Goal: Task Accomplishment & Management: Complete application form

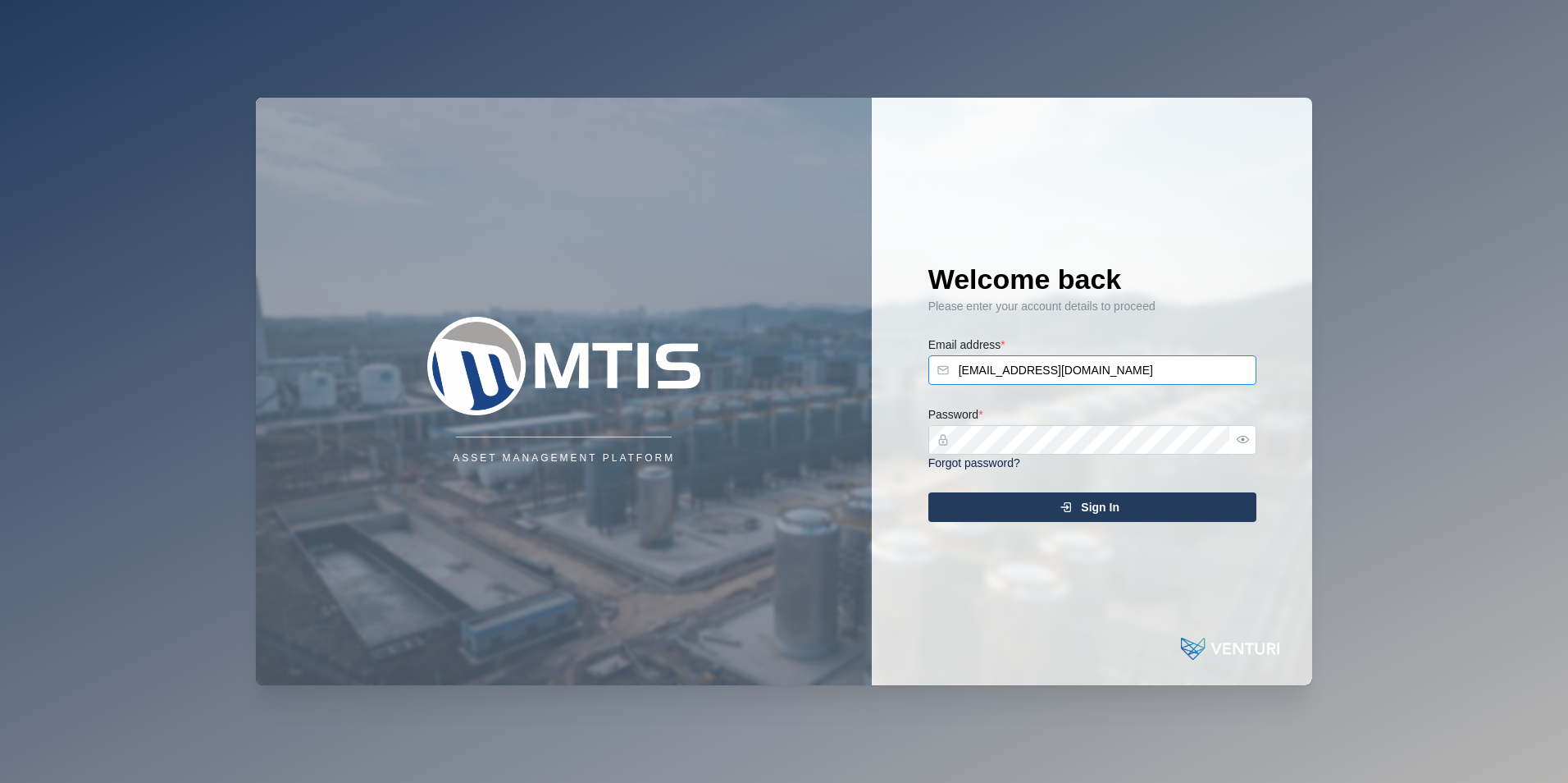
click at [1132, 378] on input "[EMAIL_ADDRESS][DOMAIN_NAME]" at bounding box center [1092, 369] width 328 height 30
type input "shehan.simen@venturi.io"
click at [1109, 500] on span "Sign In" at bounding box center [1100, 506] width 38 height 28
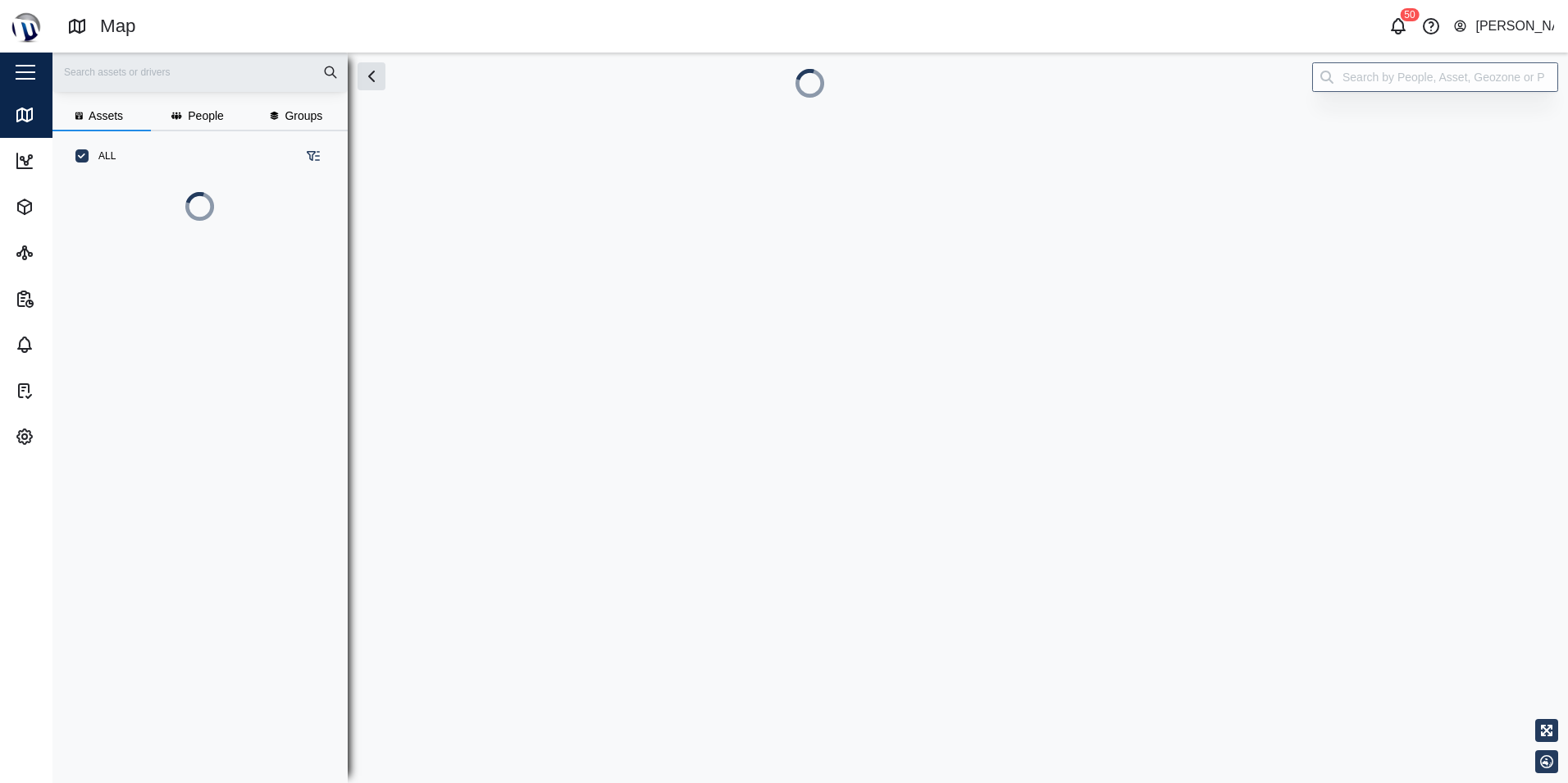
scroll to position [512, 257]
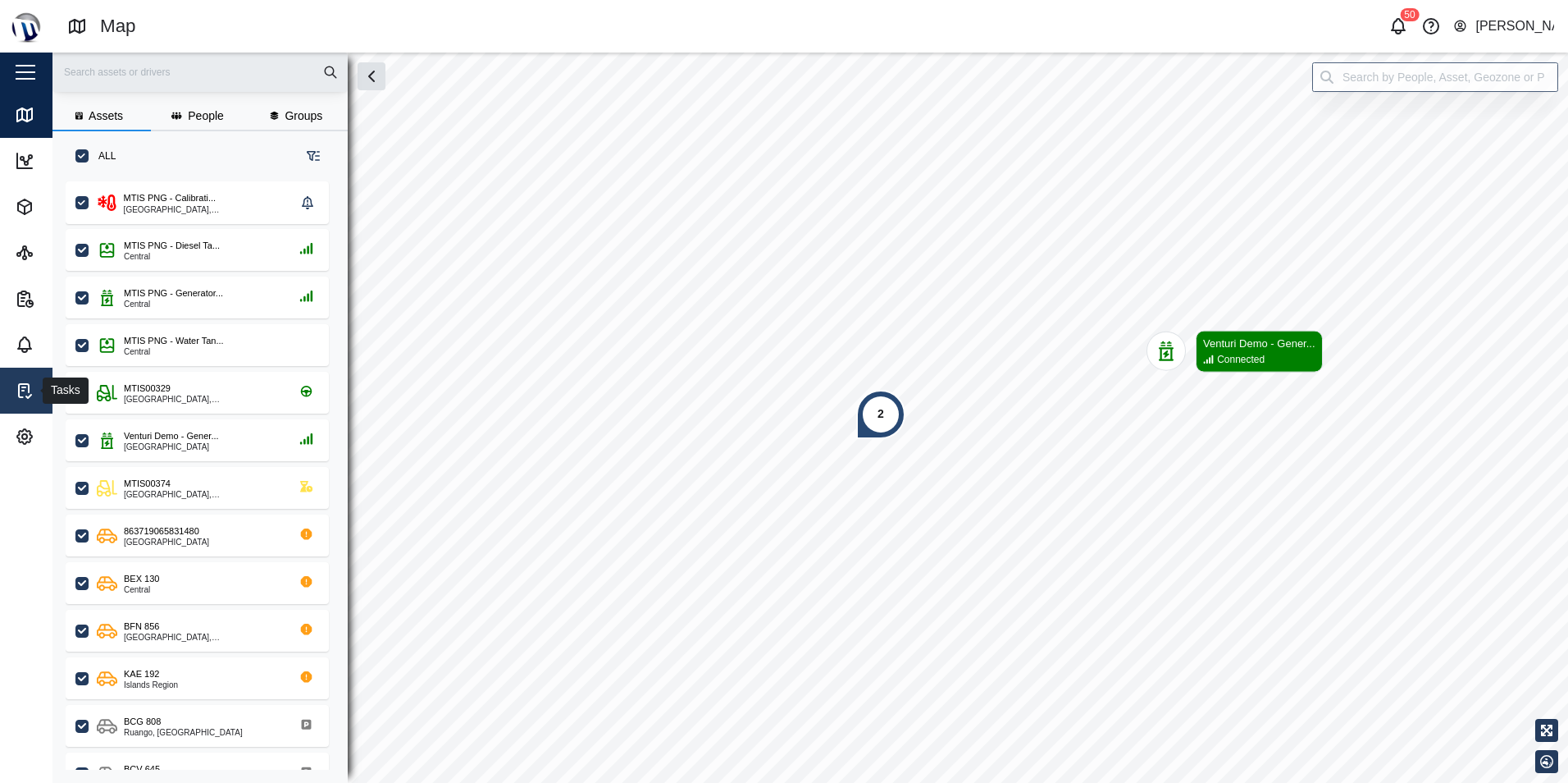
click at [34, 386] on icon at bounding box center [24, 390] width 20 height 20
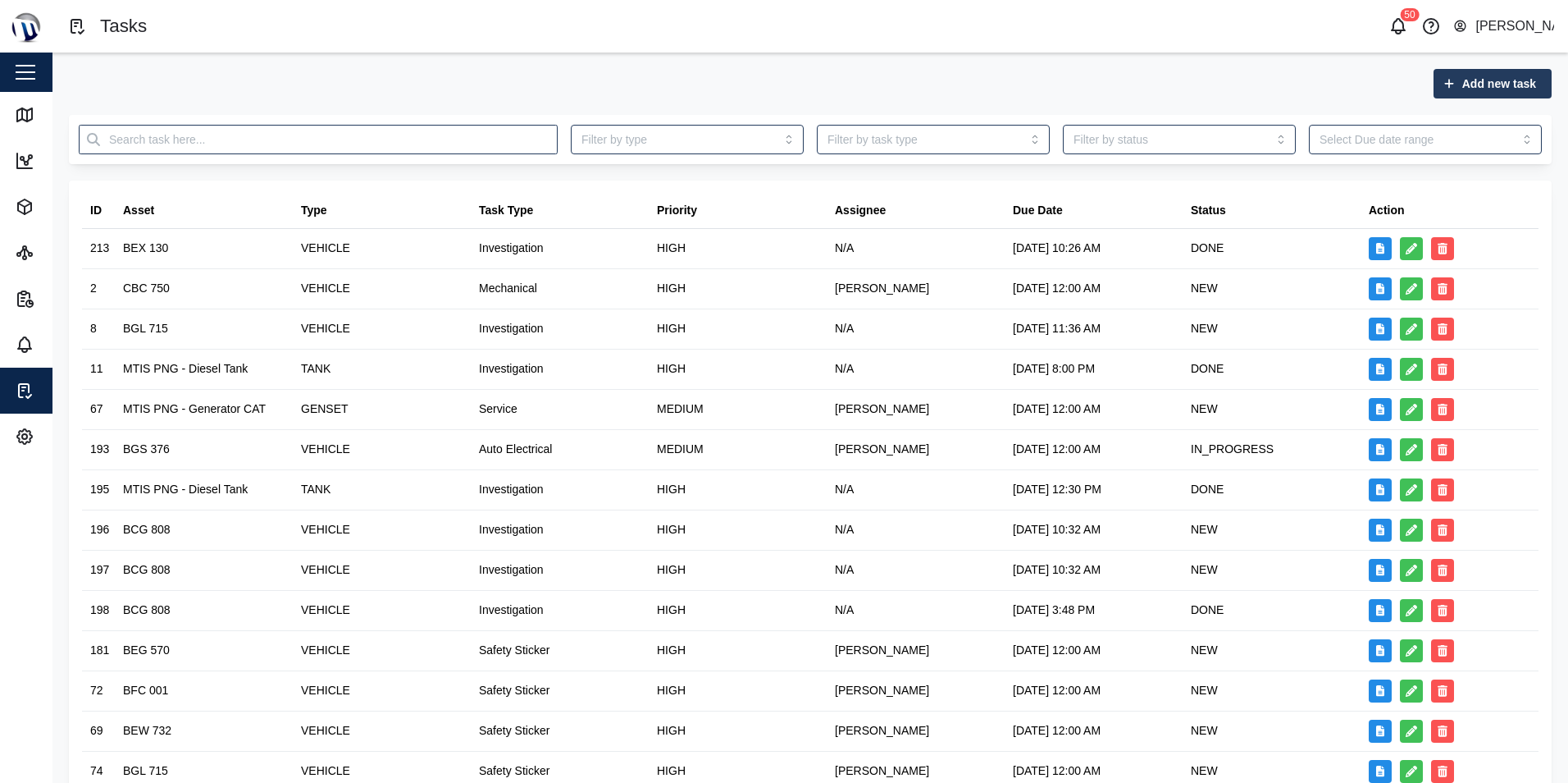
click at [1497, 79] on span "Add new task" at bounding box center [1499, 83] width 74 height 28
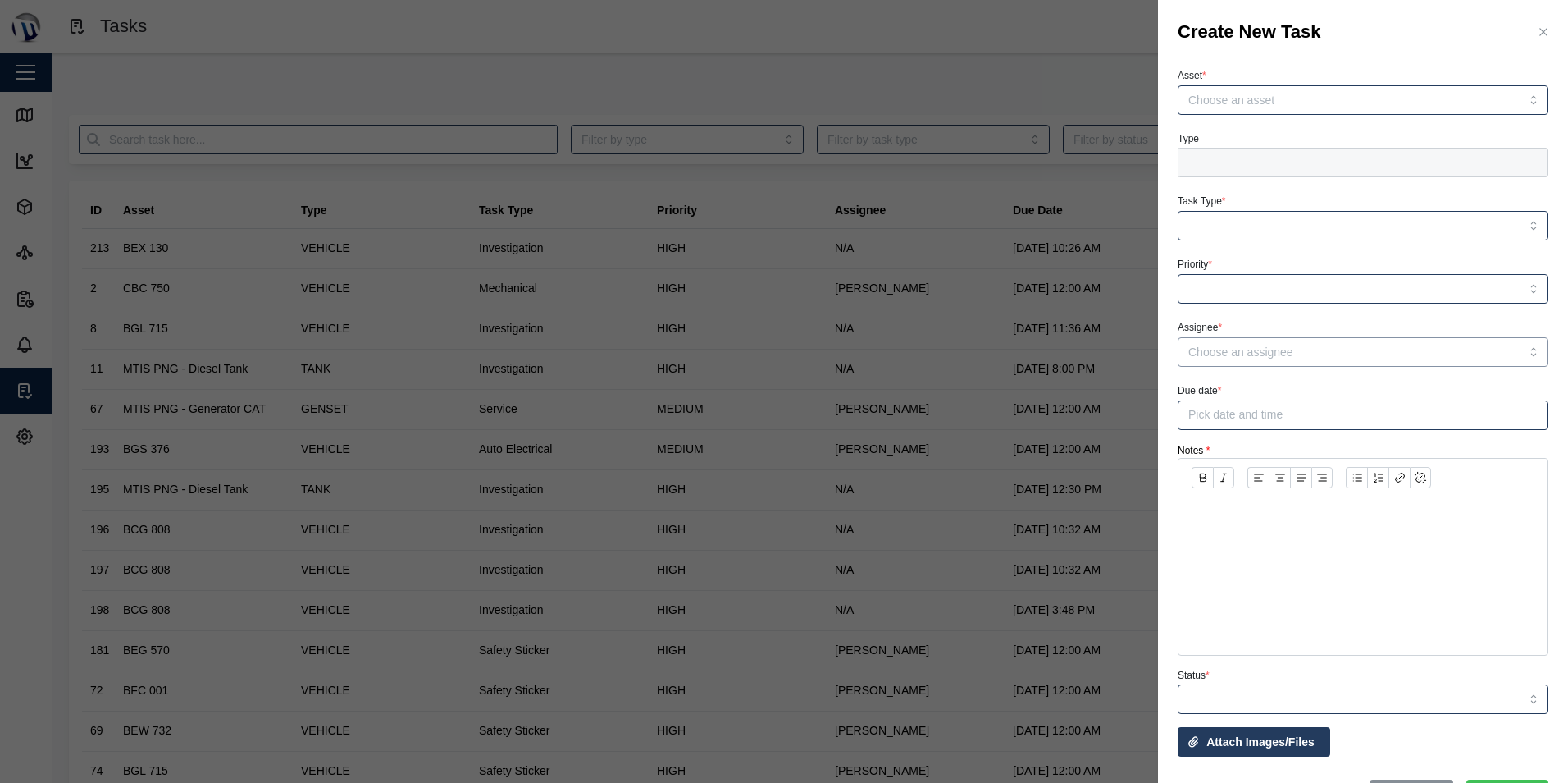
click at [1450, 357] on input "Assignee *" at bounding box center [1364, 351] width 371 height 30
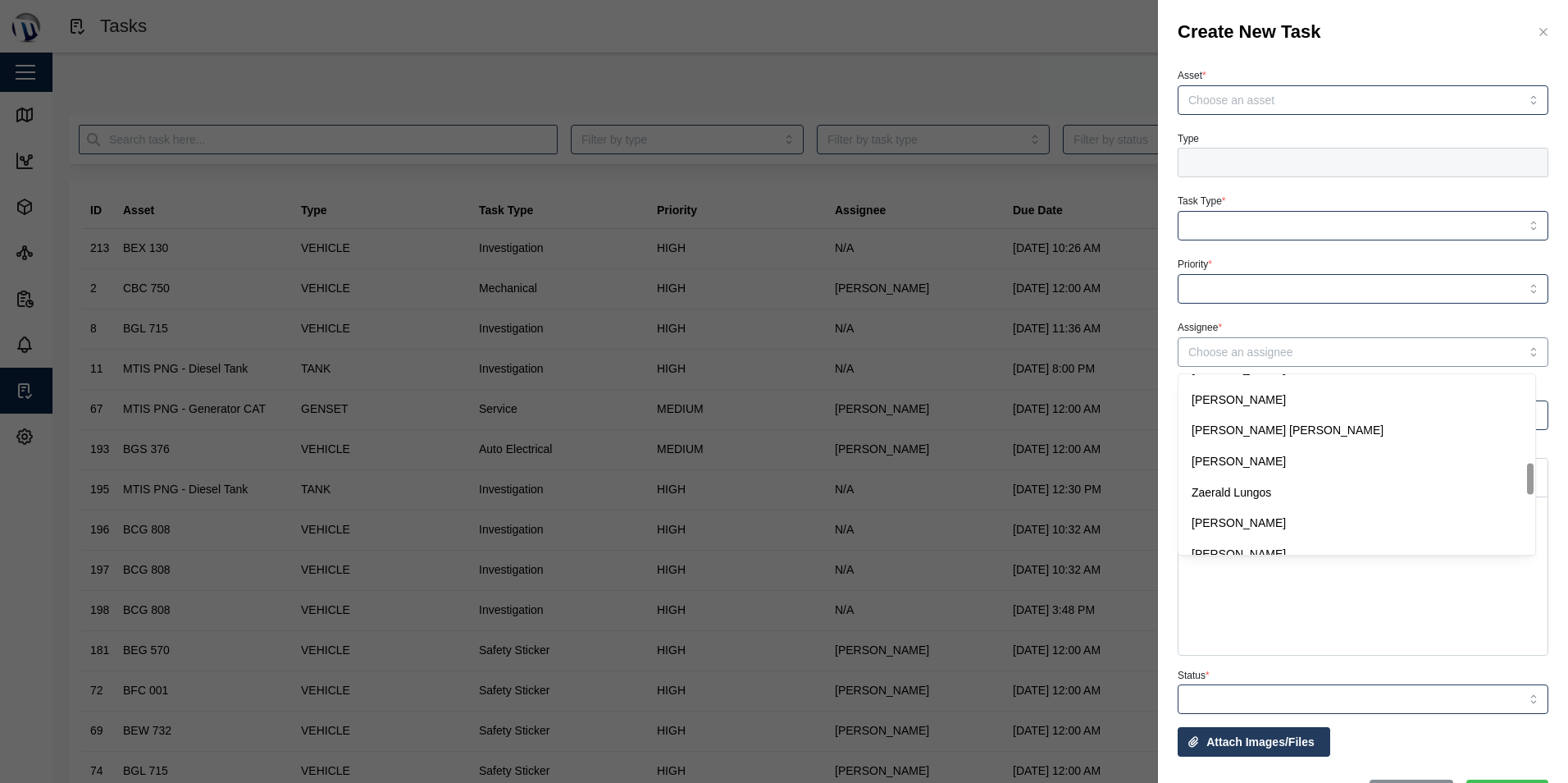
scroll to position [846, 0]
click at [1443, 57] on div "Create New Task" at bounding box center [1363, 32] width 410 height 65
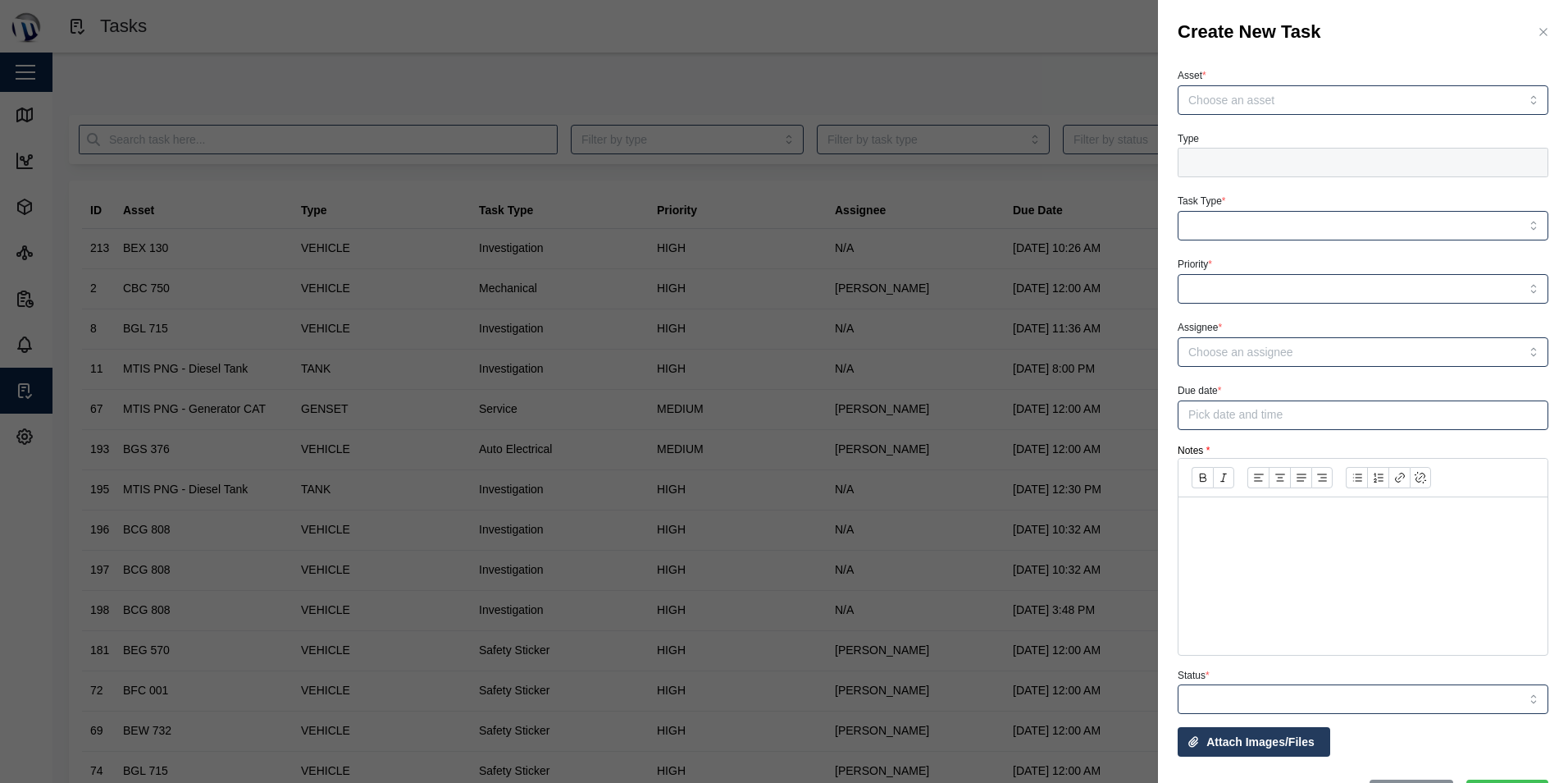
click at [1523, 42] on div "Create New Task" at bounding box center [1363, 32] width 410 height 65
click at [1537, 27] on icon "button" at bounding box center [1543, 31] width 13 height 13
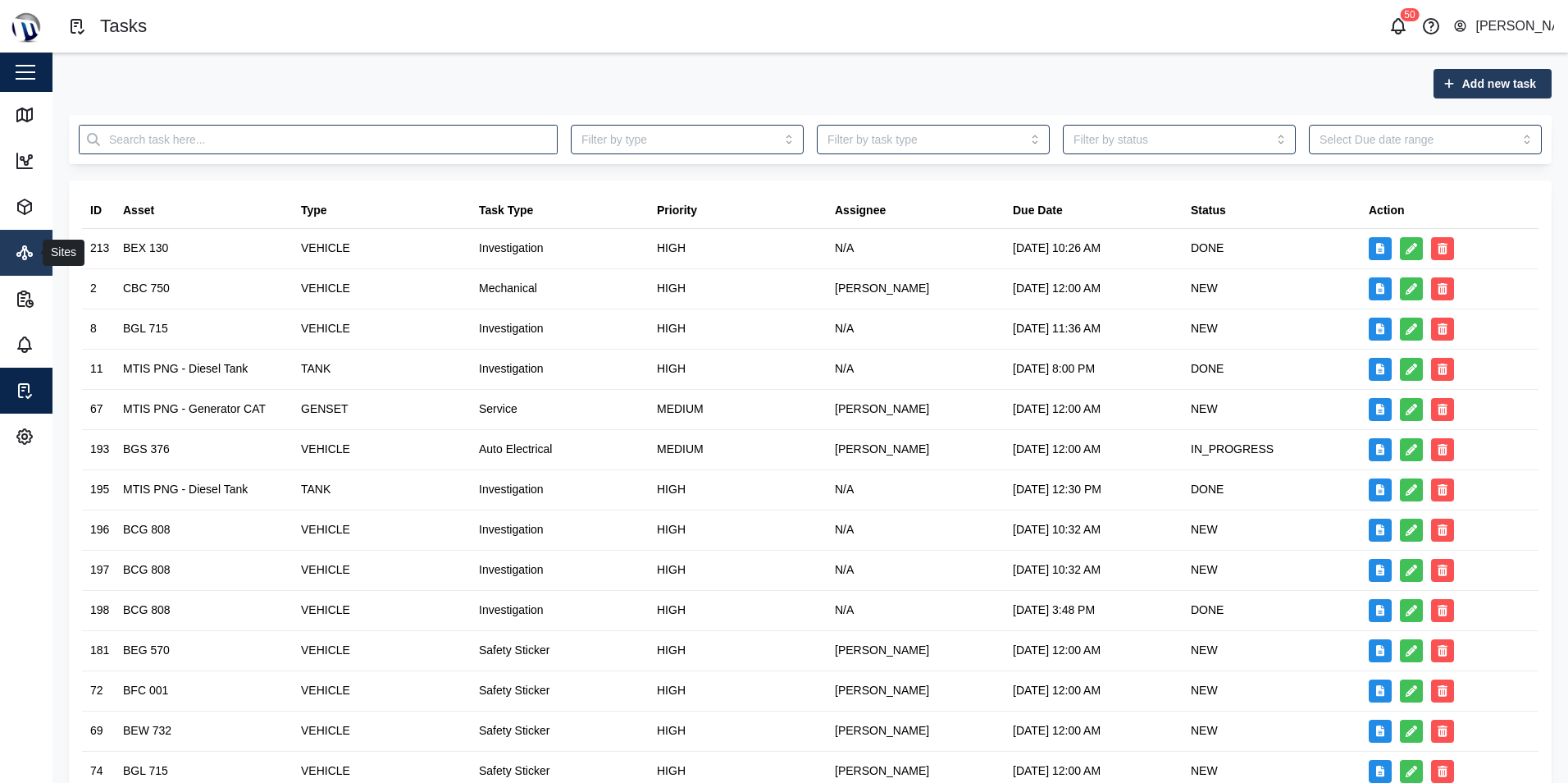
click at [42, 242] on link "Sites" at bounding box center [106, 253] width 214 height 46
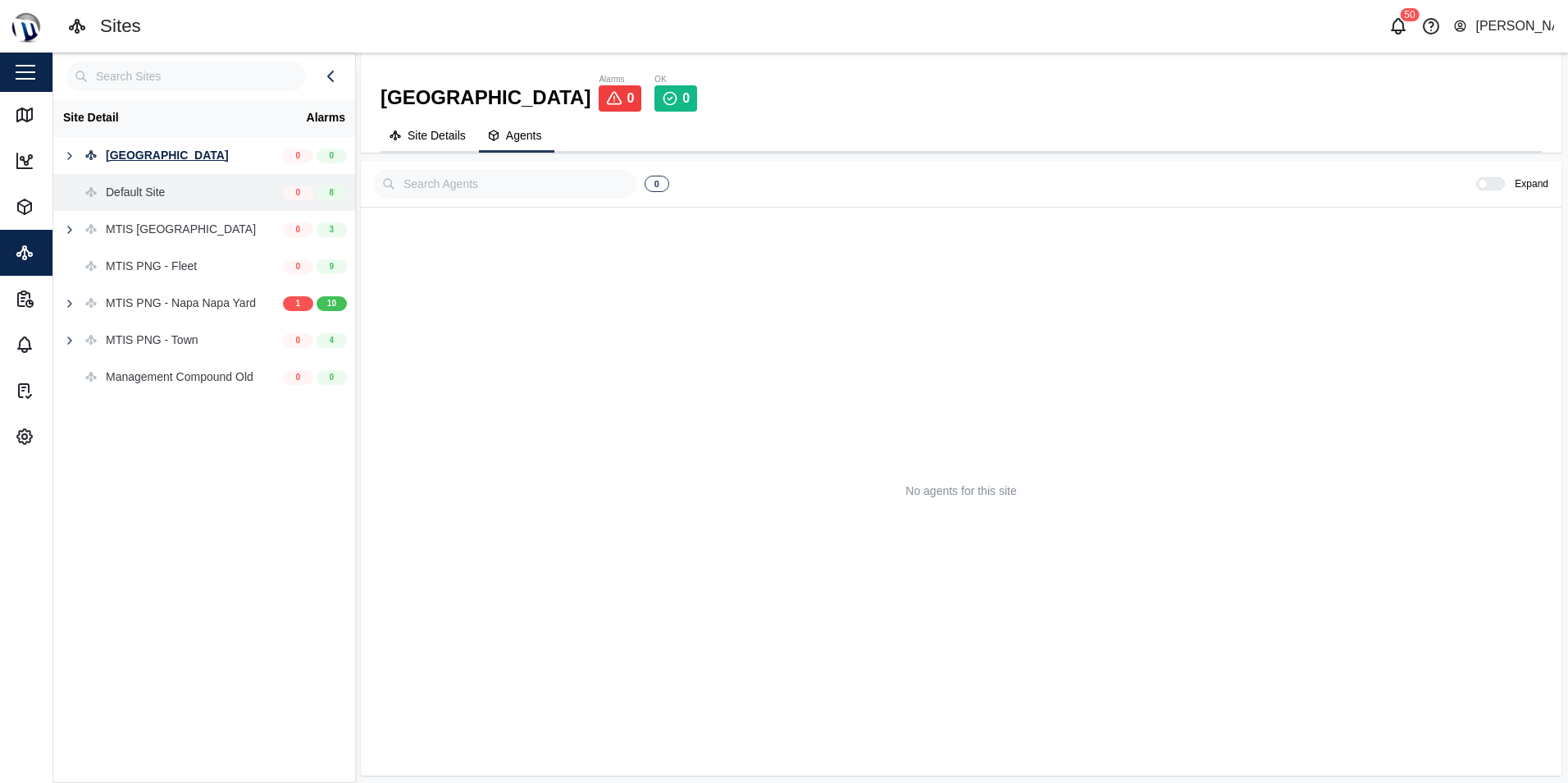
click at [137, 185] on div "Default Site" at bounding box center [134, 192] width 59 height 18
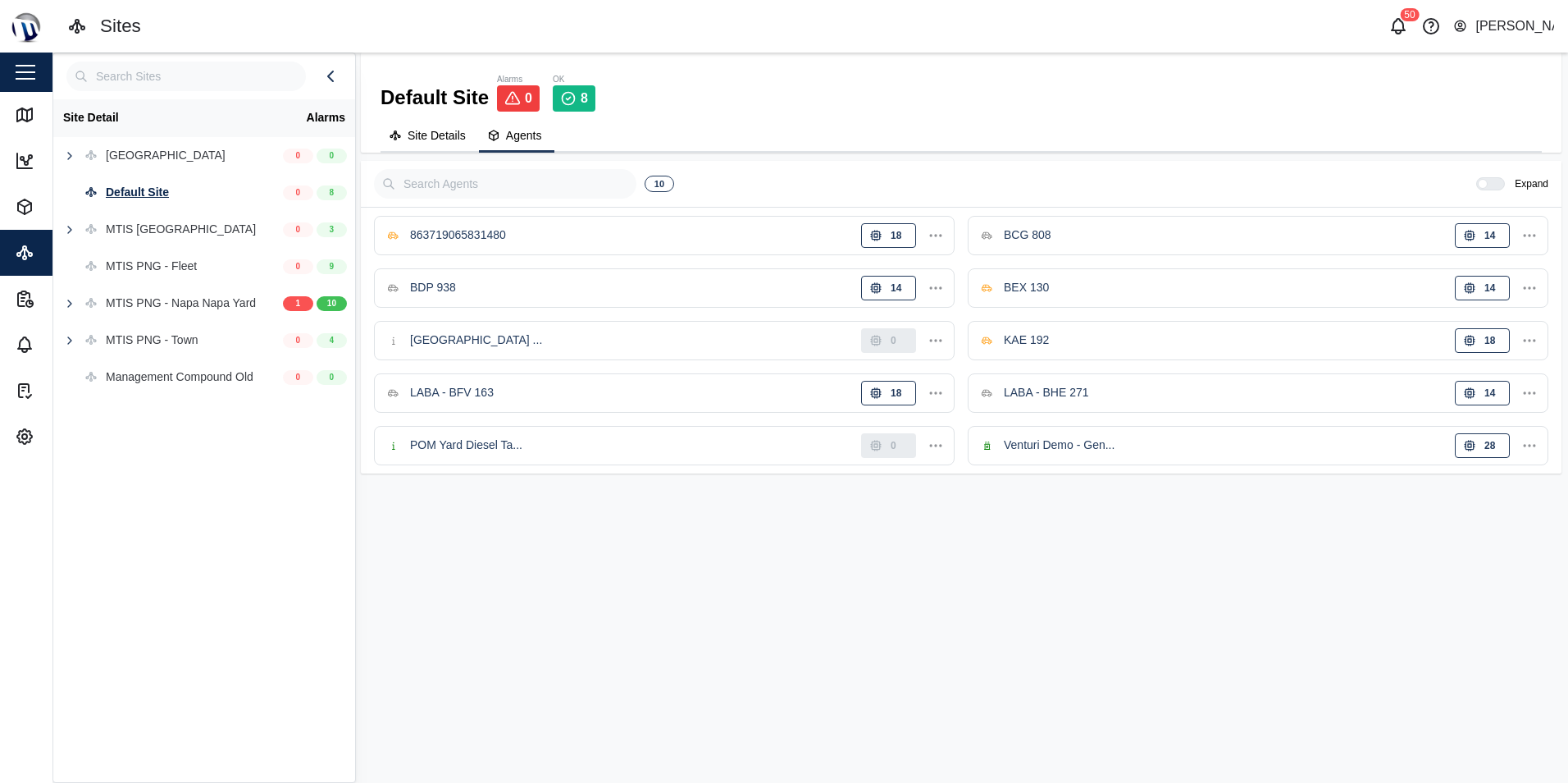
click at [447, 135] on span "Site Details" at bounding box center [436, 134] width 58 height 11
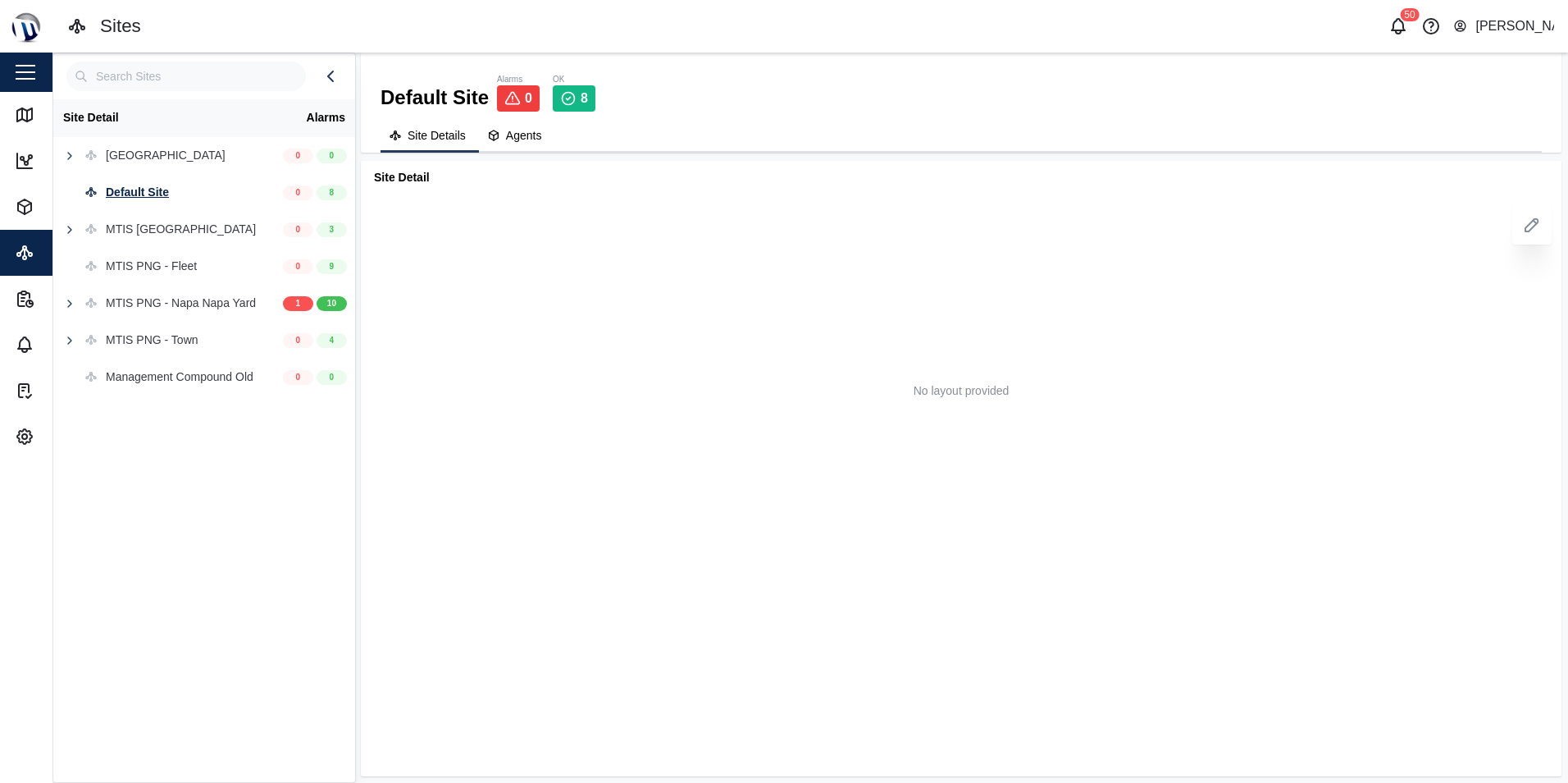
click at [543, 135] on button "Agents" at bounding box center [517, 137] width 77 height 32
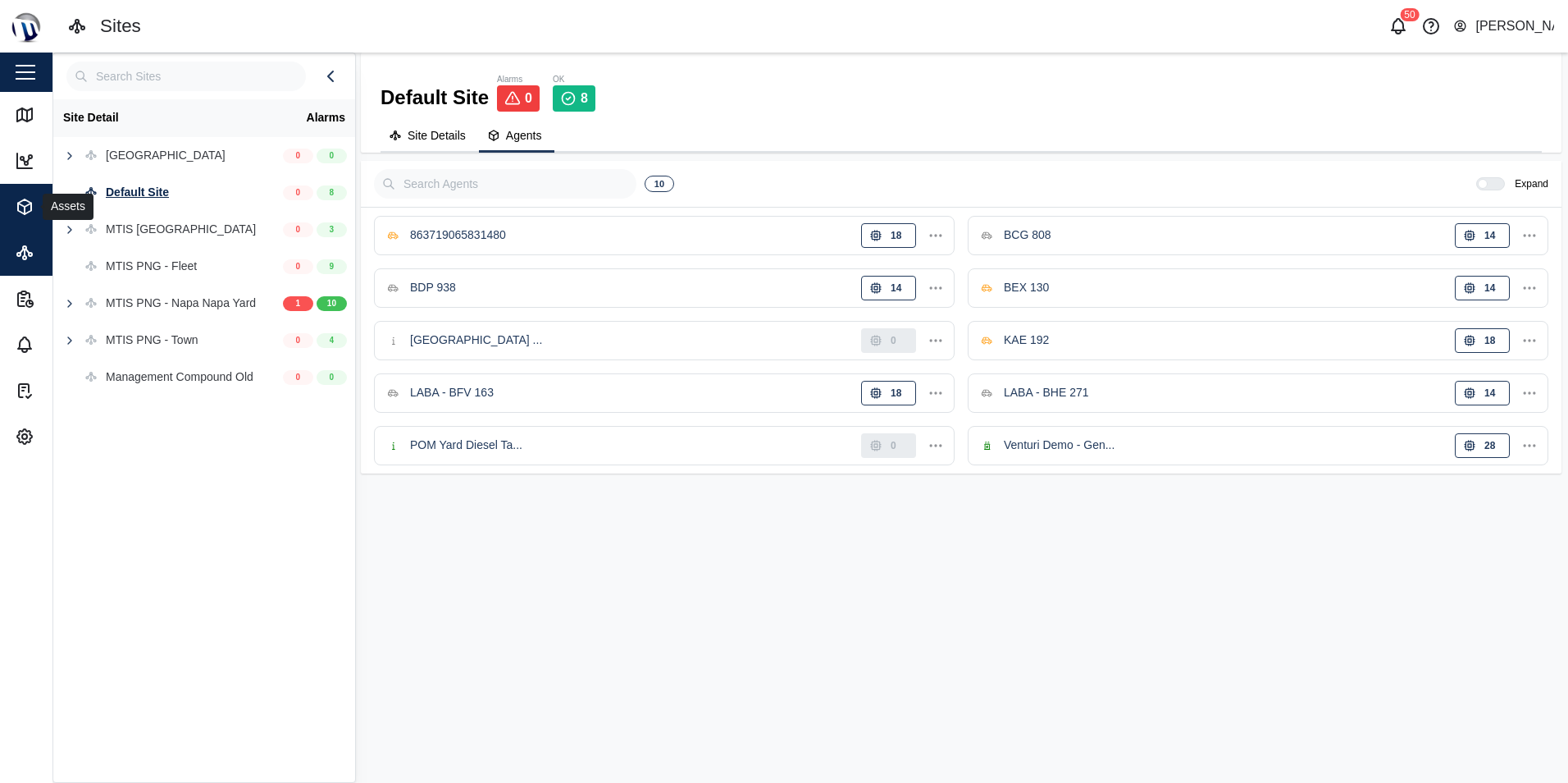
click at [34, 196] on span "Assets" at bounding box center [88, 207] width 149 height 46
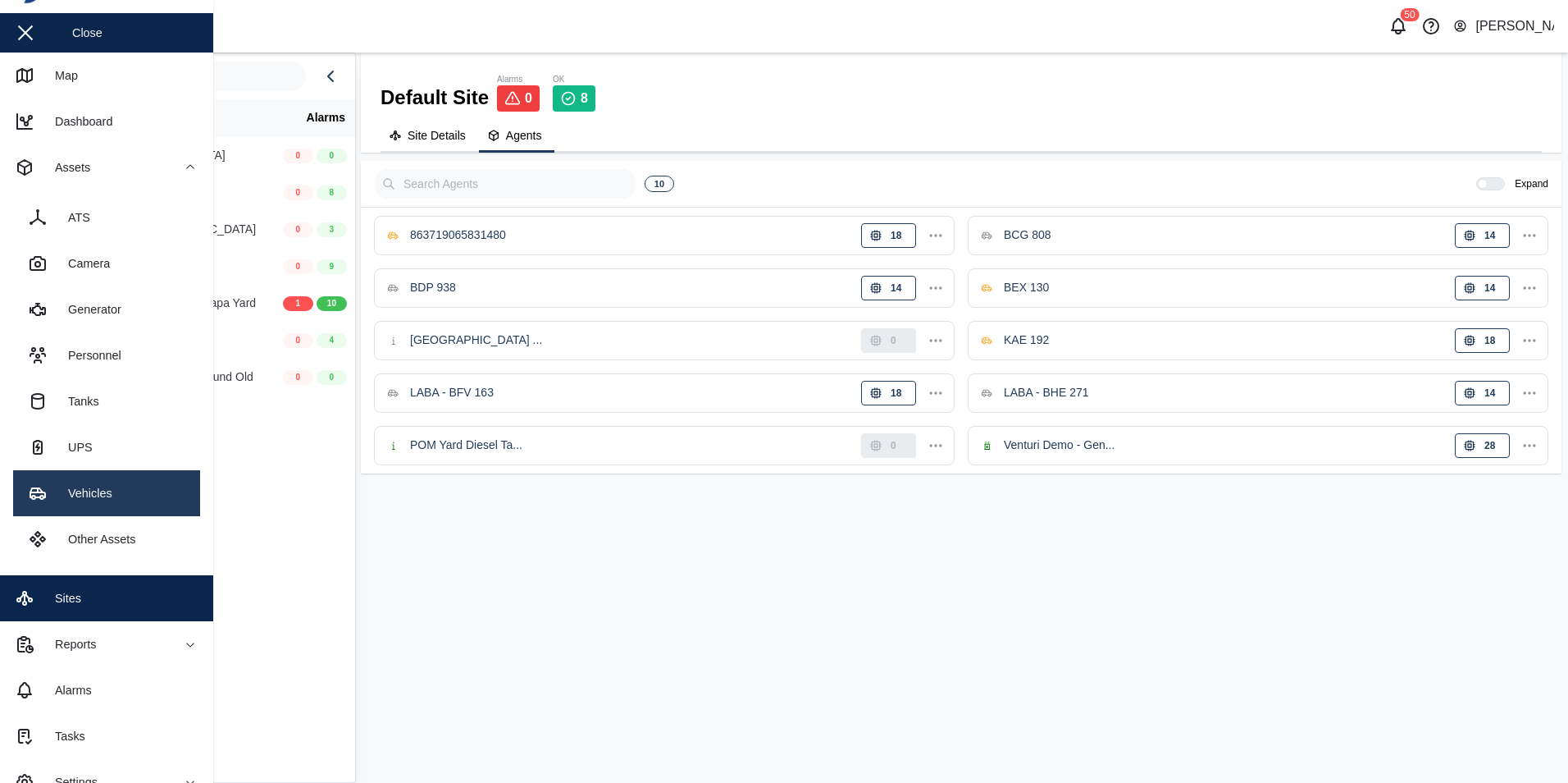
scroll to position [61, 0]
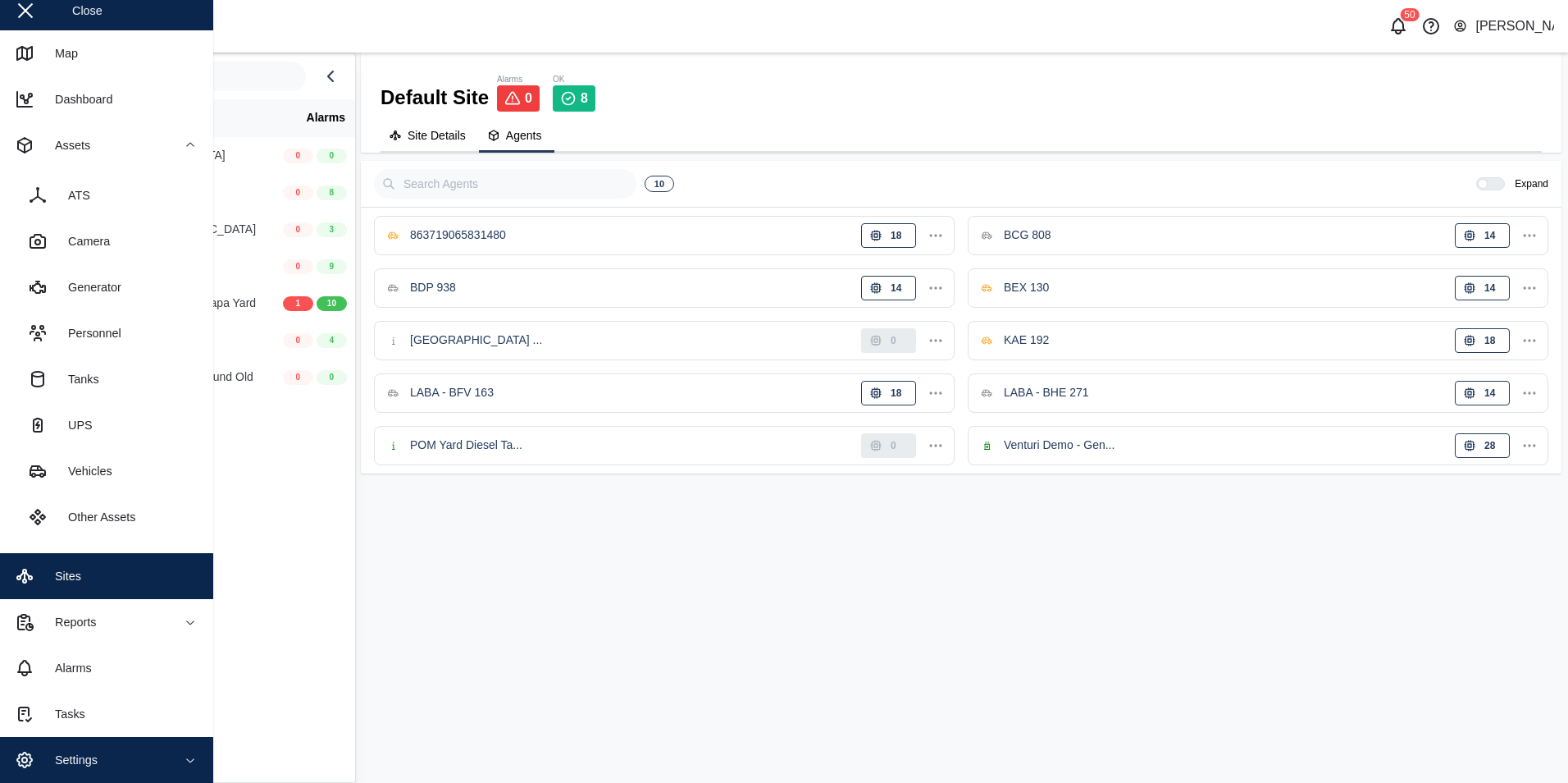
click at [95, 754] on div "Settings" at bounding box center [70, 759] width 55 height 18
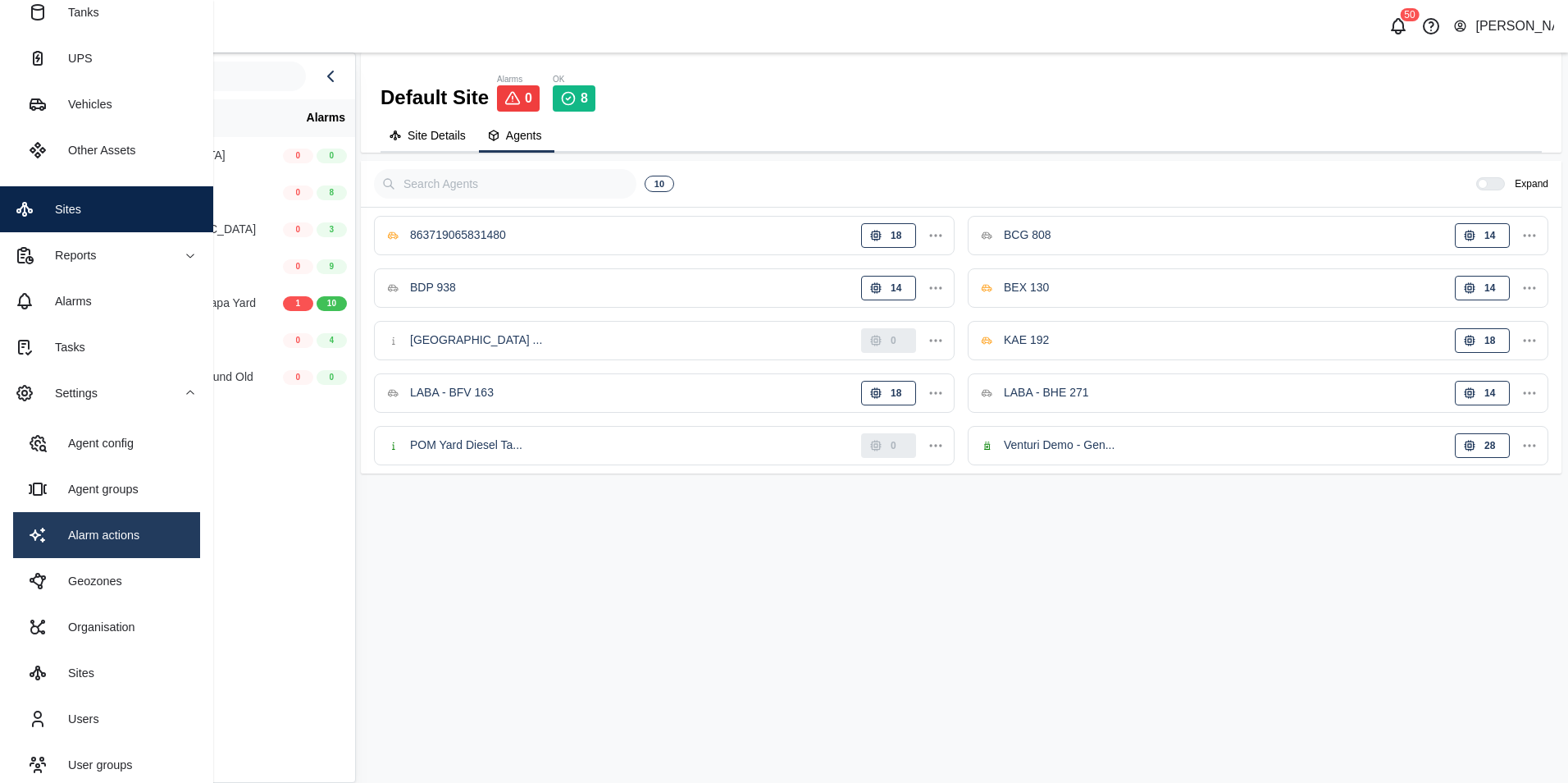
scroll to position [446, 0]
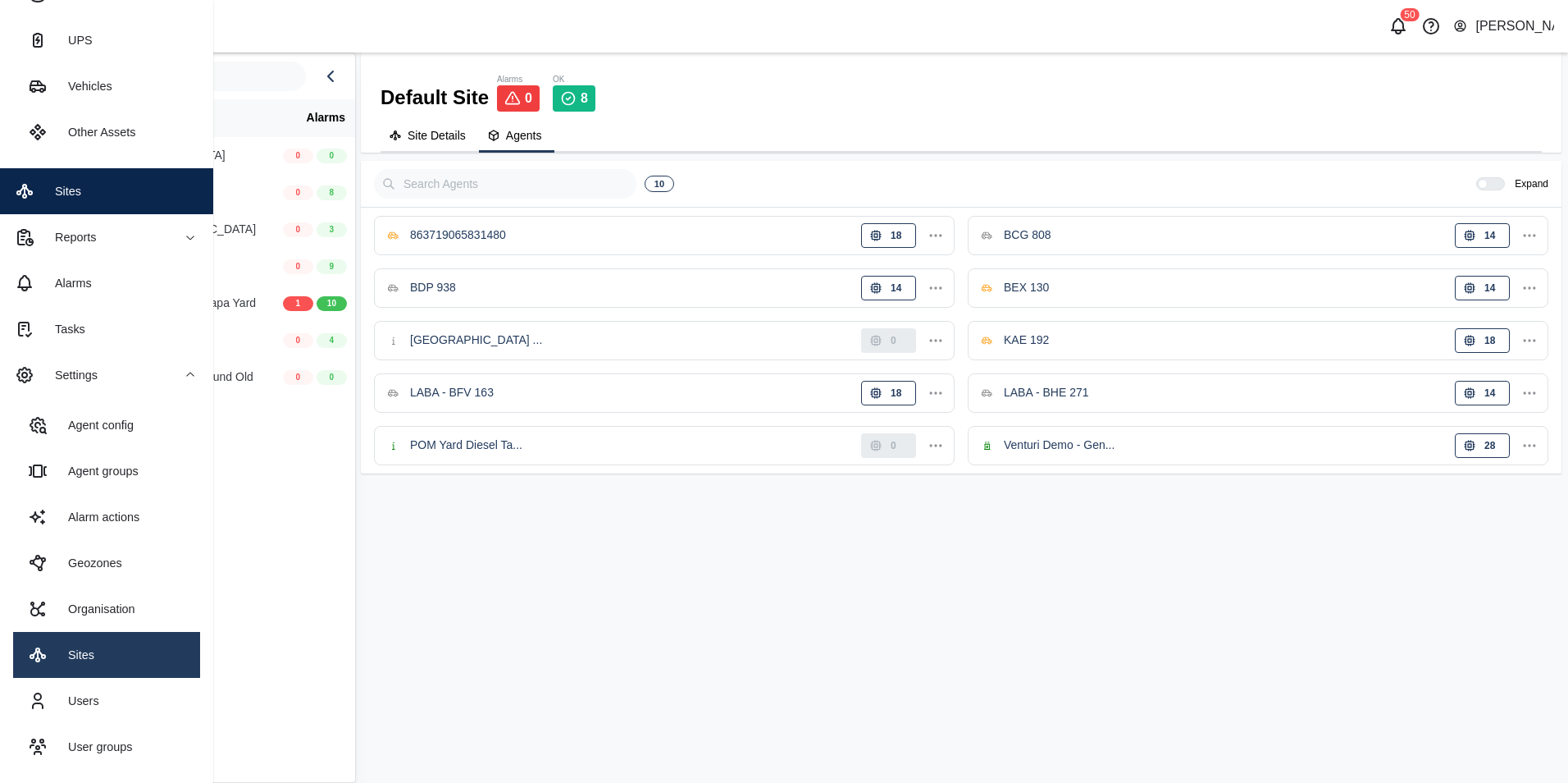
click at [145, 659] on link "Sites" at bounding box center [106, 654] width 187 height 46
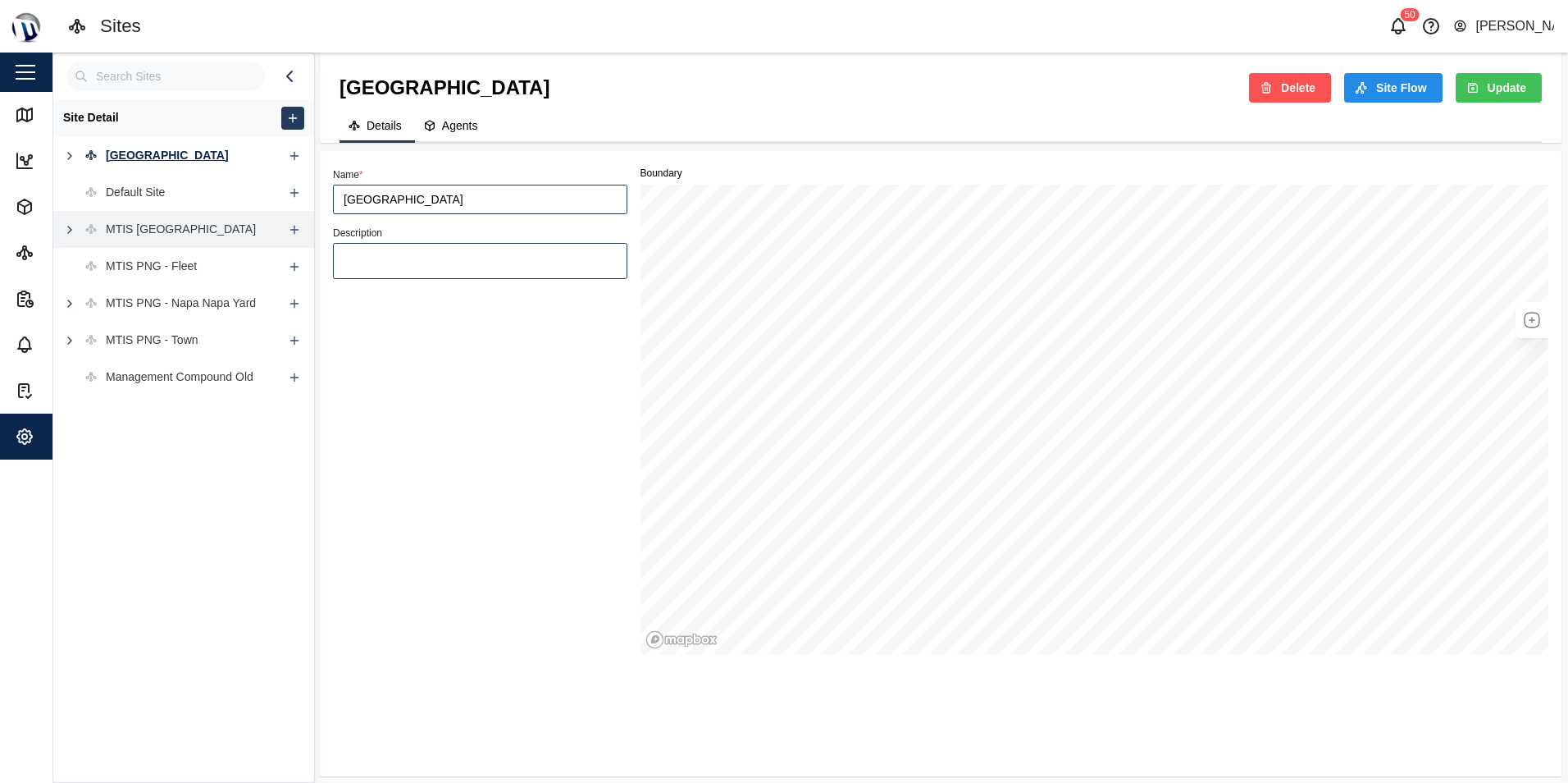
click at [156, 236] on div "MTIS [GEOGRAPHIC_DATA]" at bounding box center [180, 229] width 150 height 18
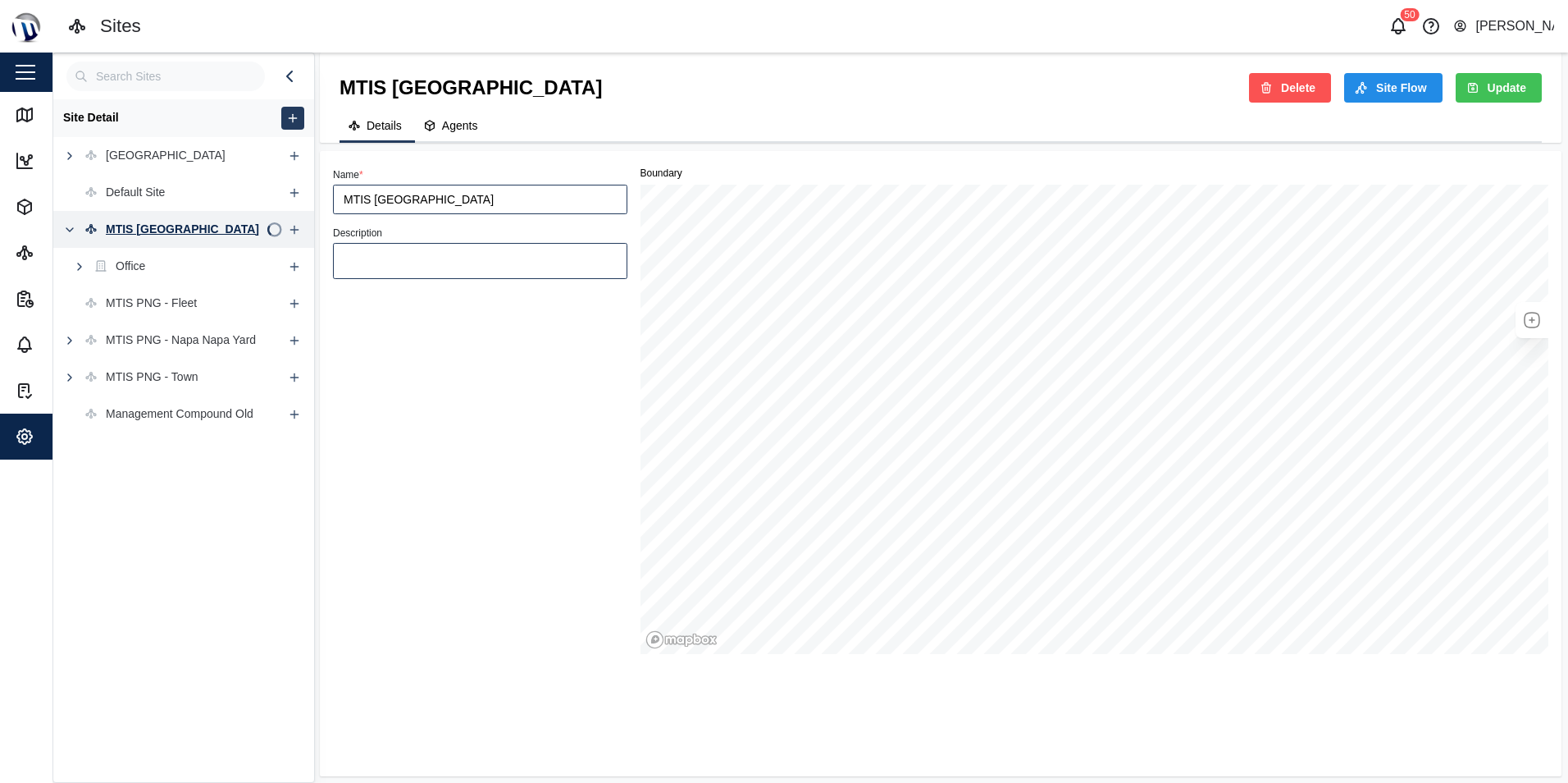
type input "MTIS [GEOGRAPHIC_DATA]"
click at [1429, 94] on link "Site Flow" at bounding box center [1393, 88] width 98 height 30
type input "MTIS [GEOGRAPHIC_DATA]"
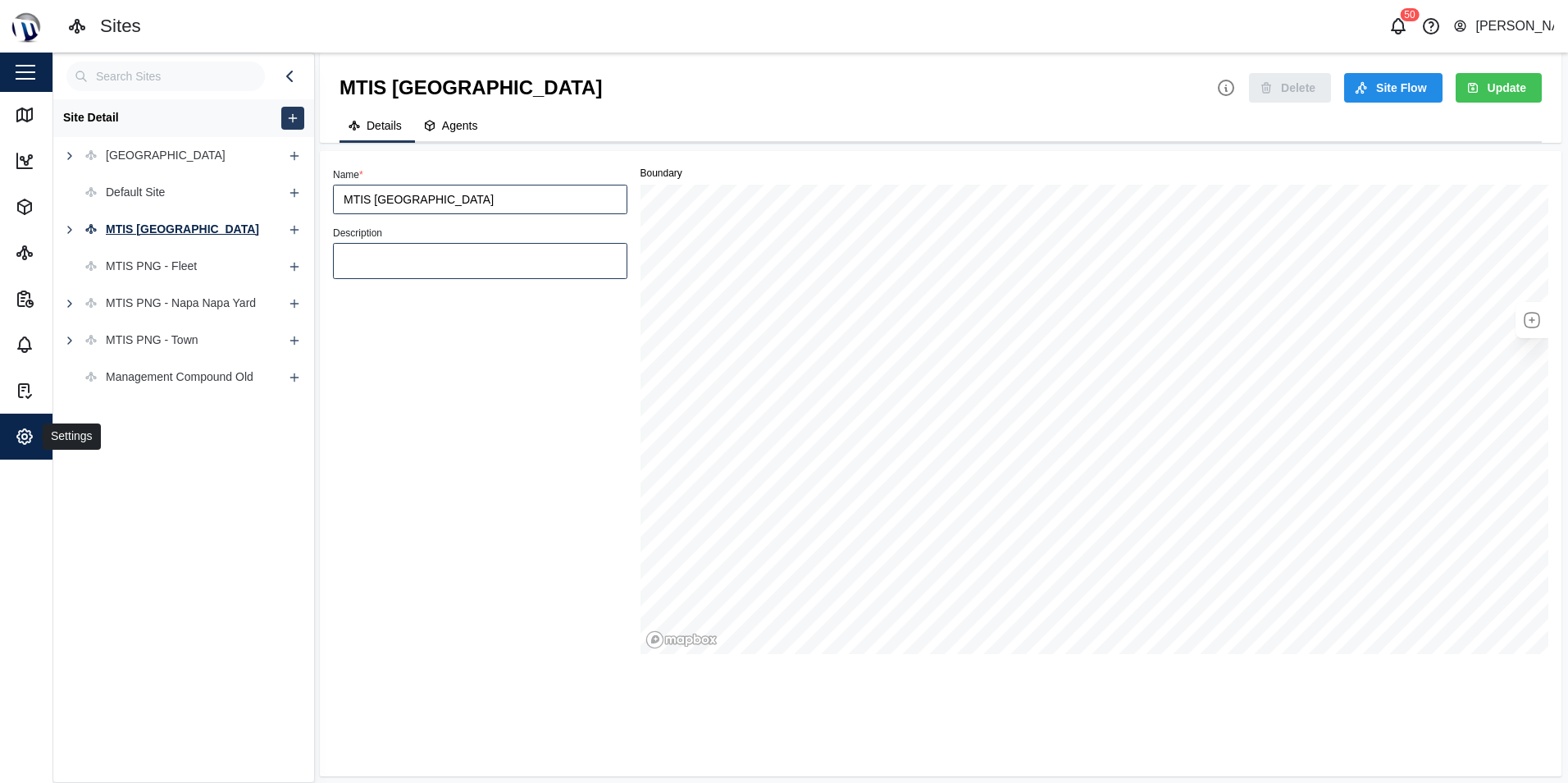
click at [31, 441] on icon "button" at bounding box center [24, 436] width 20 height 20
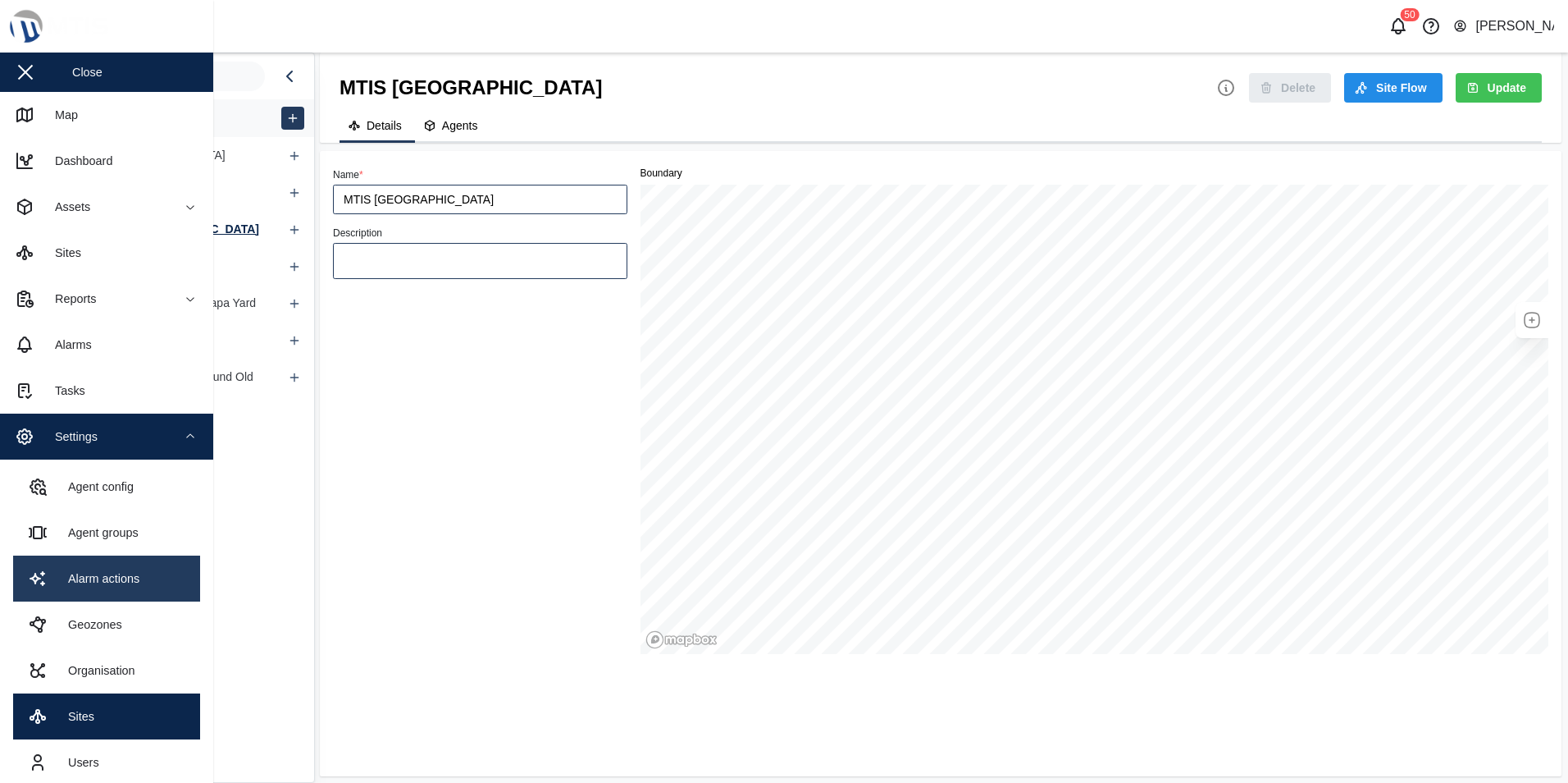
click at [139, 576] on div "Alarm actions" at bounding box center [98, 578] width 83 height 18
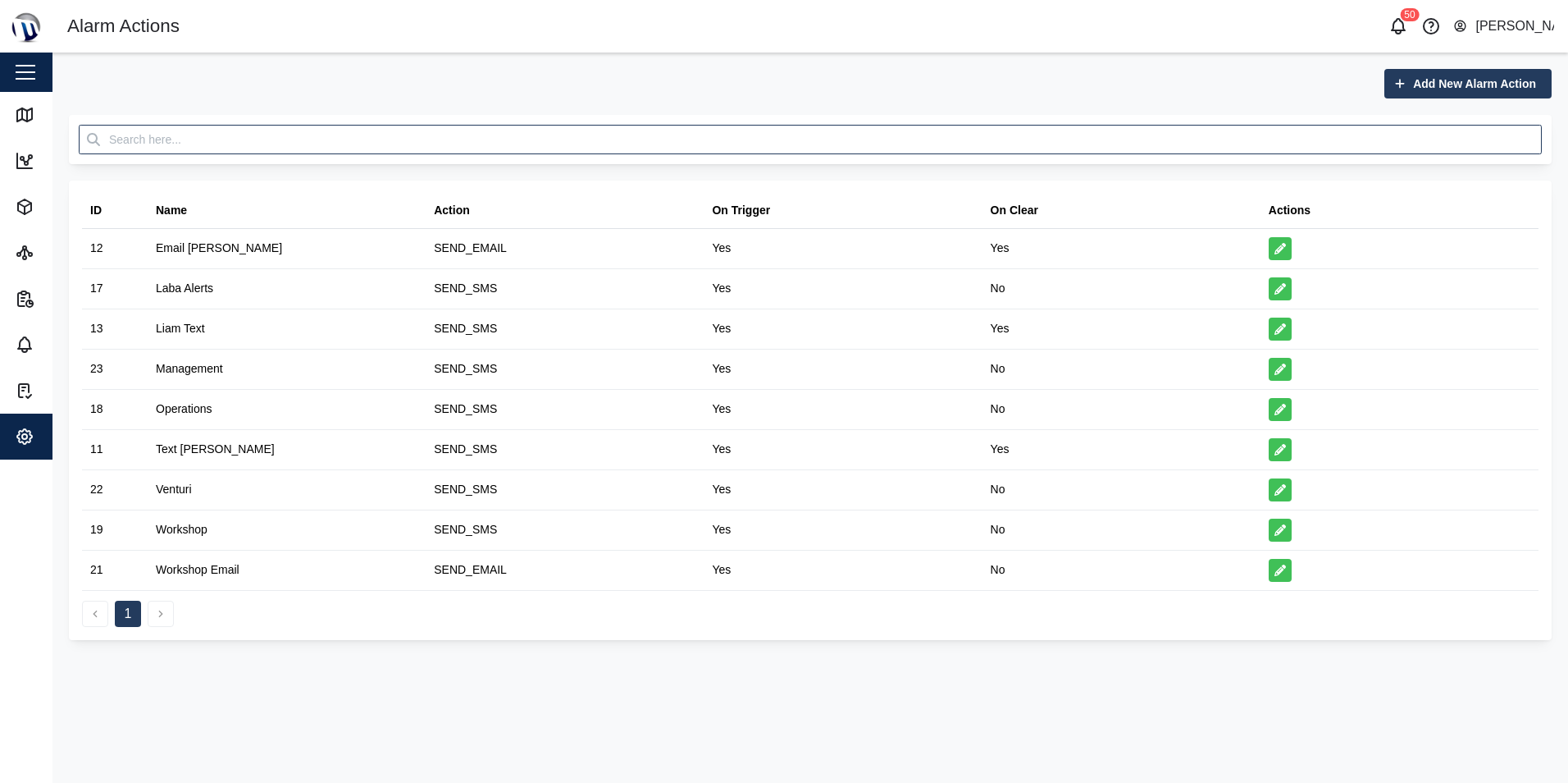
click at [1499, 79] on span "Add New Alarm Action" at bounding box center [1474, 83] width 123 height 28
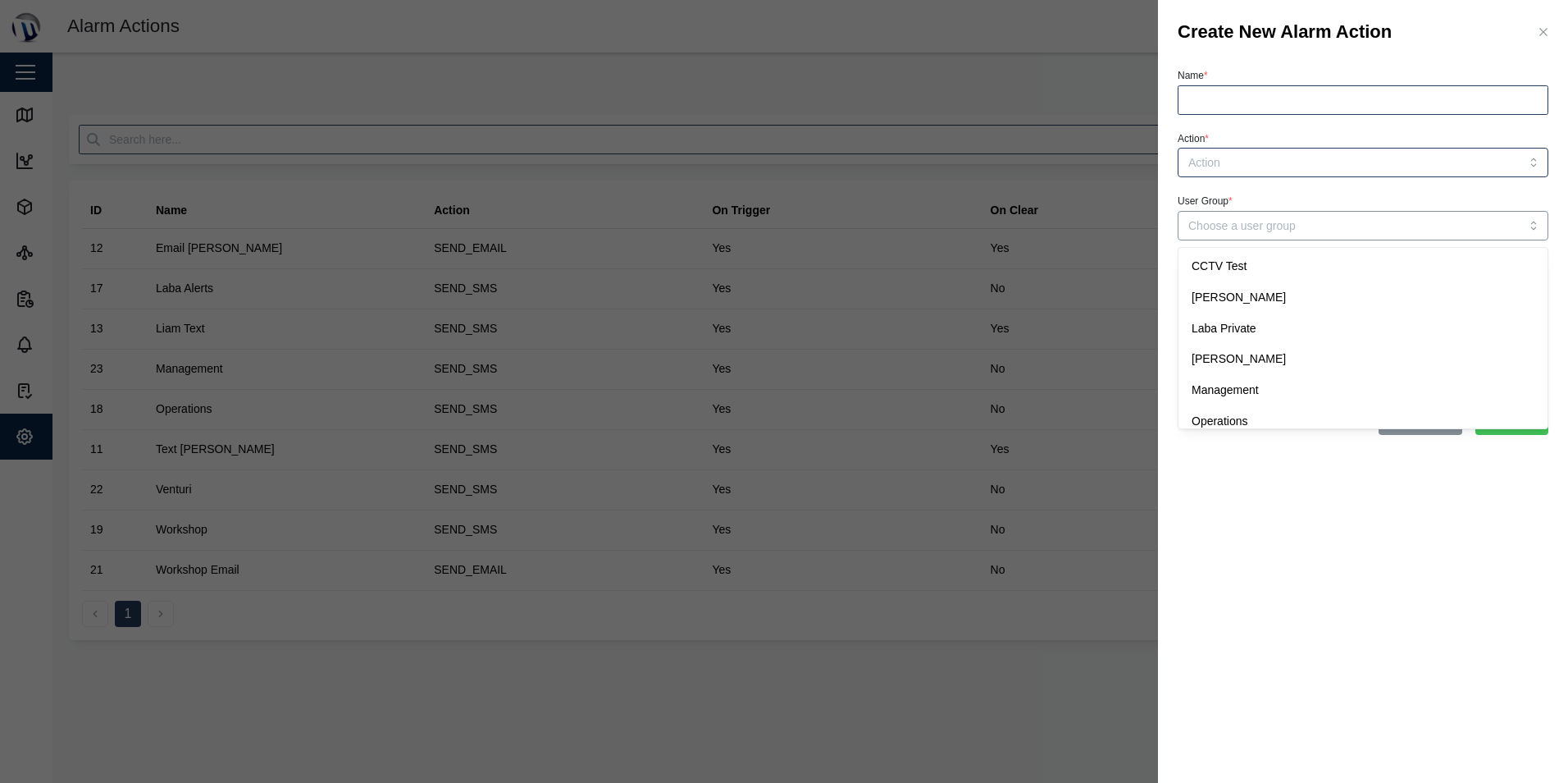
click at [1497, 226] on input "User Group *" at bounding box center [1364, 226] width 371 height 30
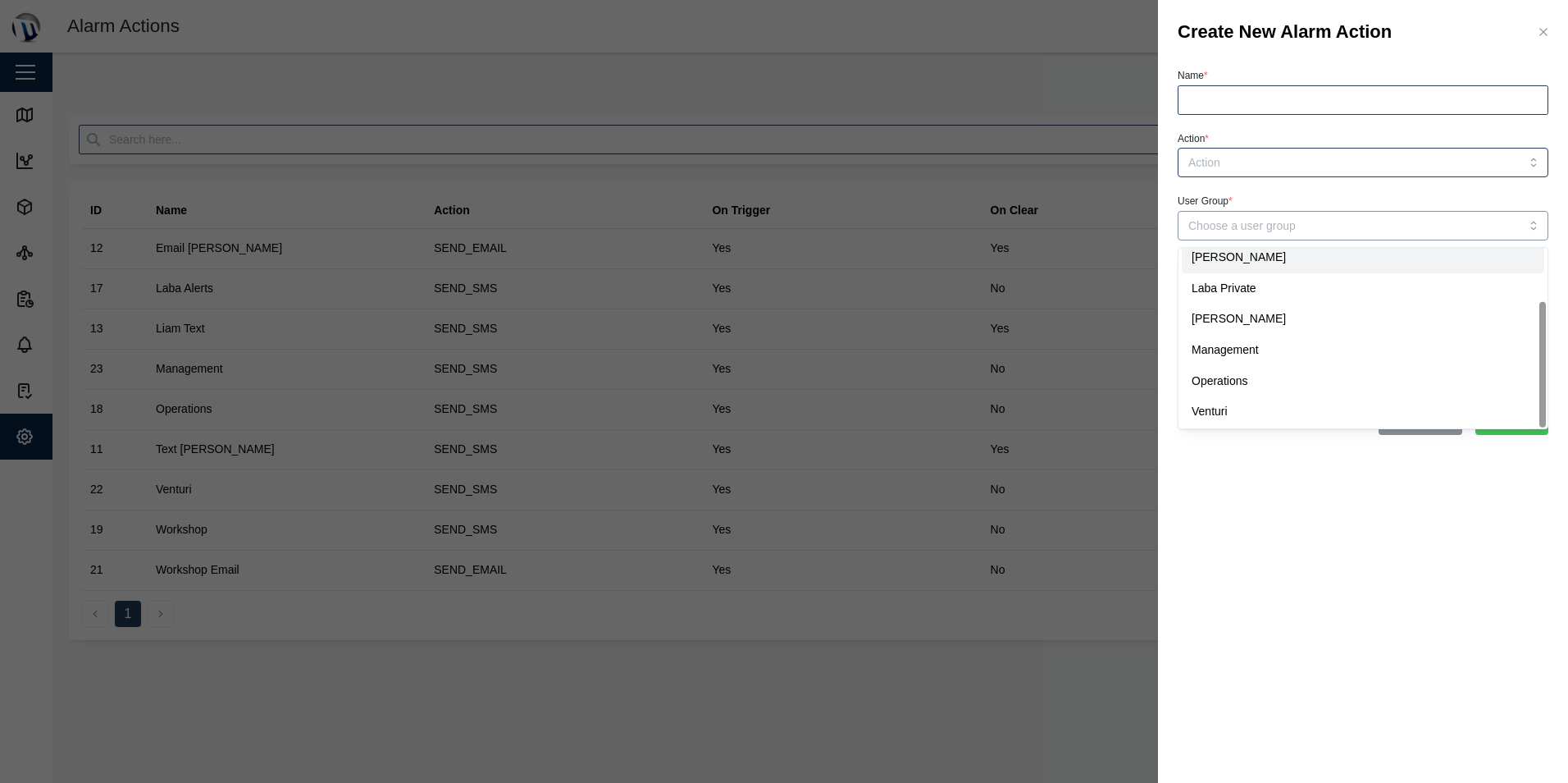
scroll to position [74, 0]
click at [1021, 10] on div at bounding box center [784, 392] width 1568 height 783
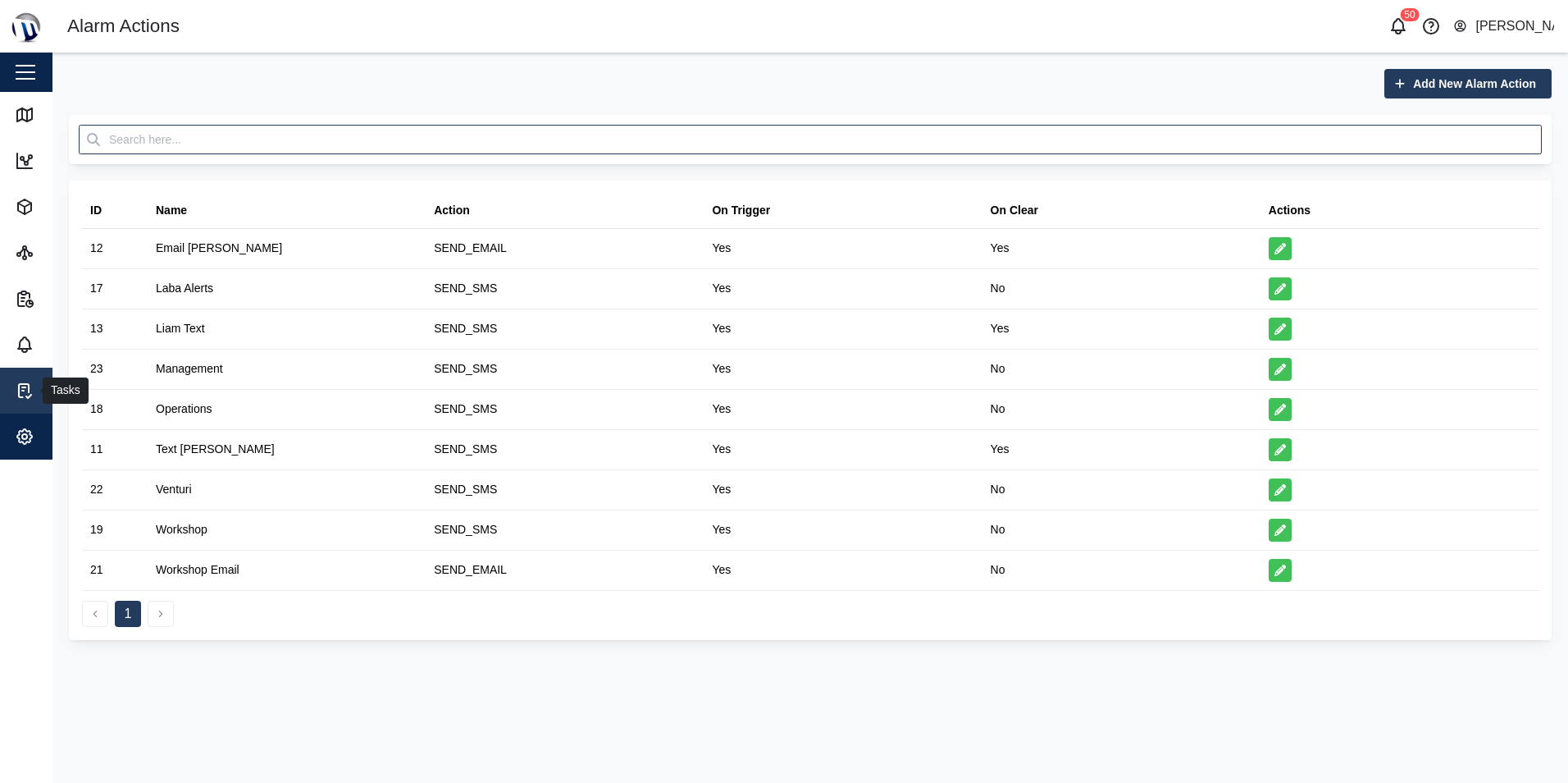
click at [20, 378] on link "Tasks" at bounding box center [106, 391] width 214 height 46
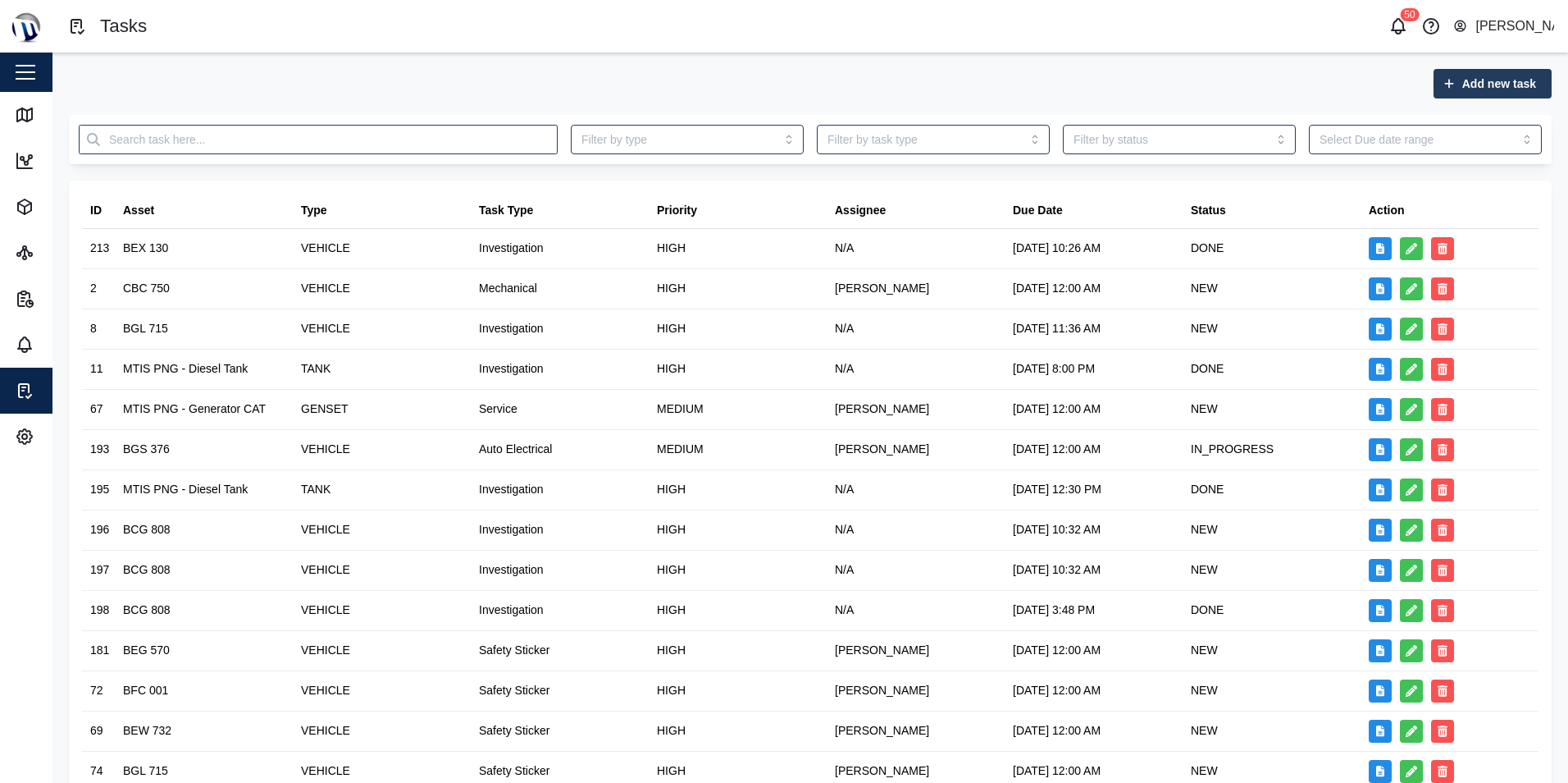
click at [1516, 81] on span "Add new task" at bounding box center [1499, 83] width 74 height 28
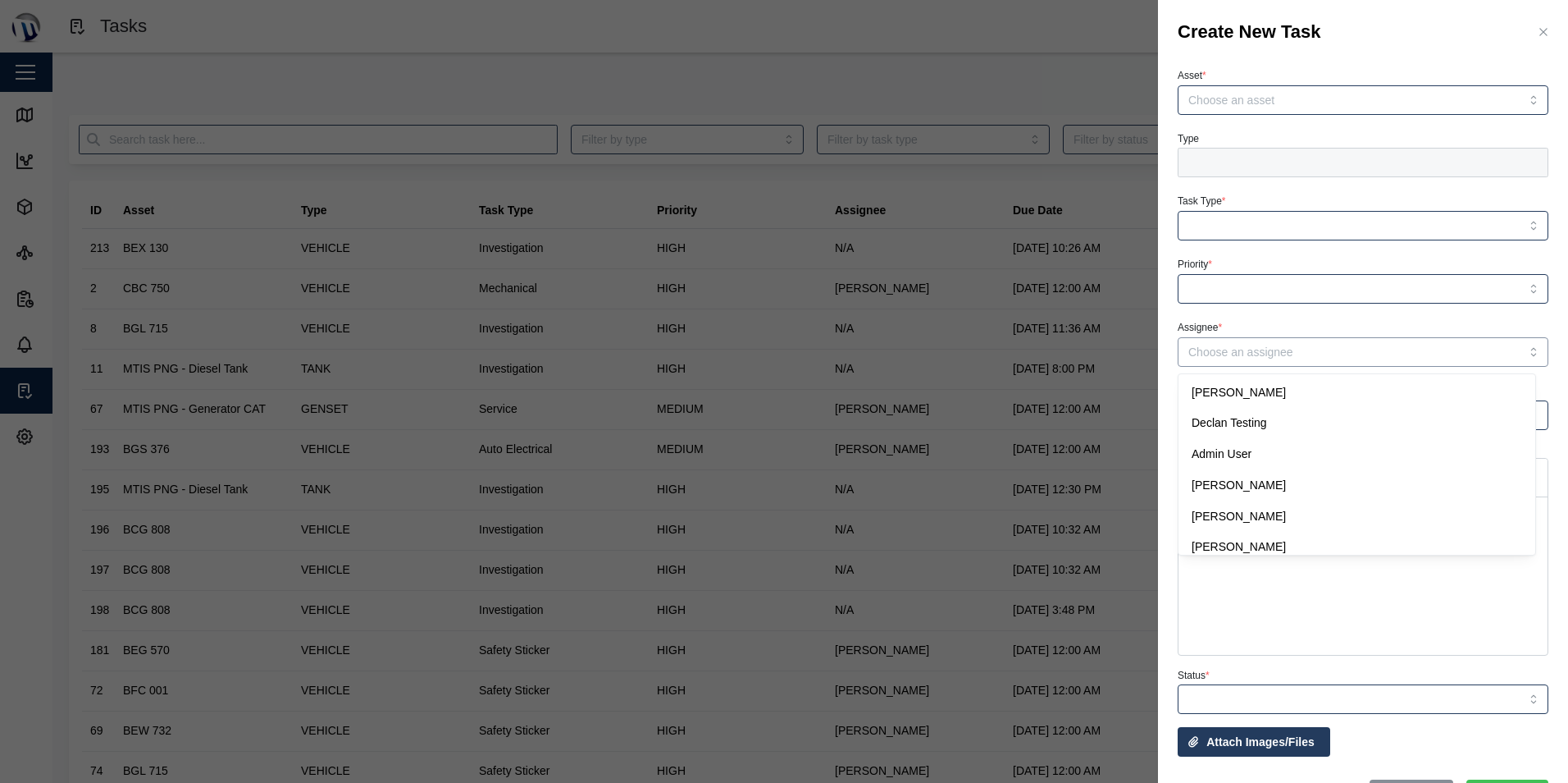
click at [1432, 360] on input "Assignee *" at bounding box center [1364, 351] width 371 height 30
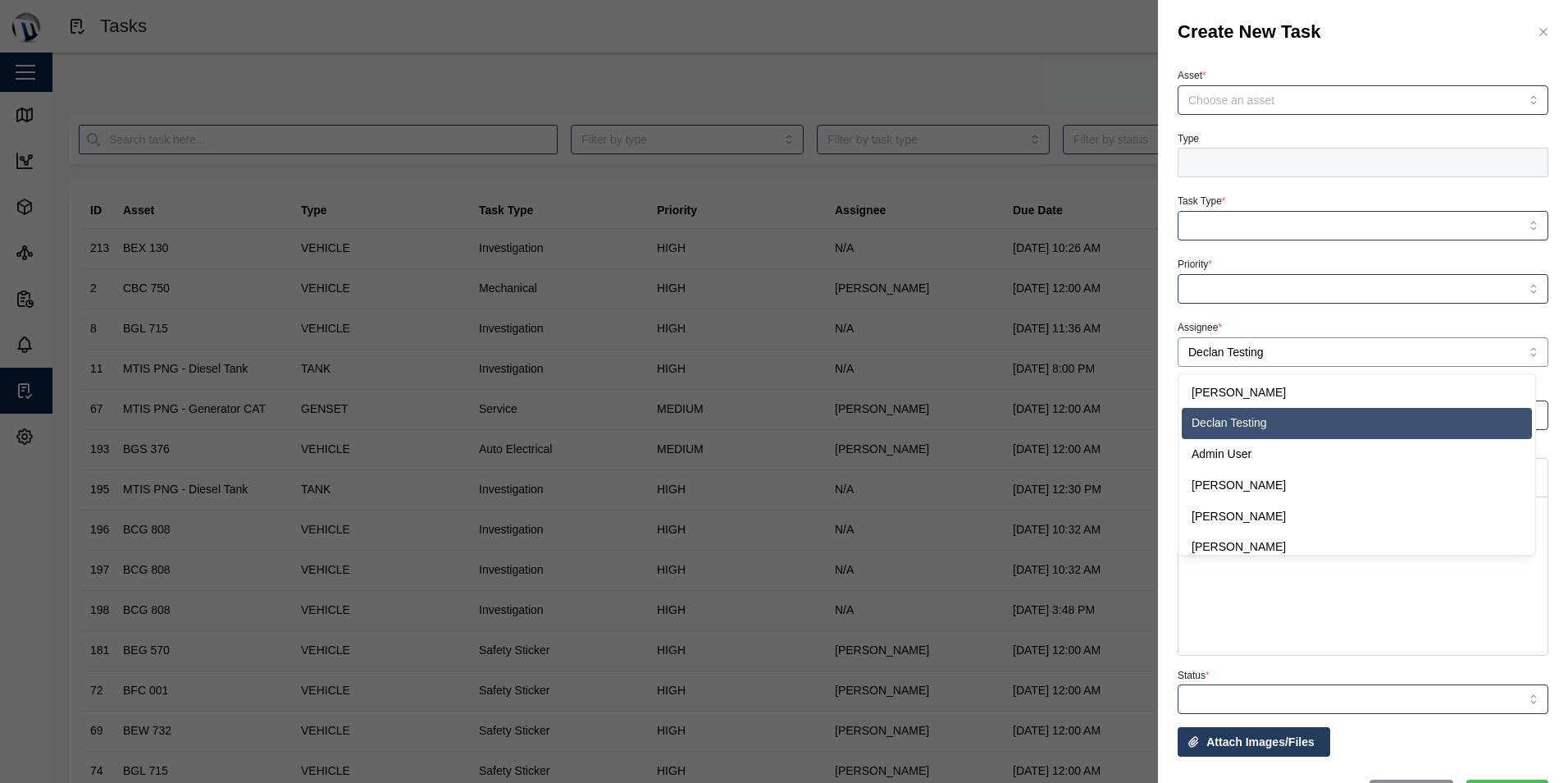
click at [1452, 352] on input "Declan Testing" at bounding box center [1364, 351] width 371 height 30
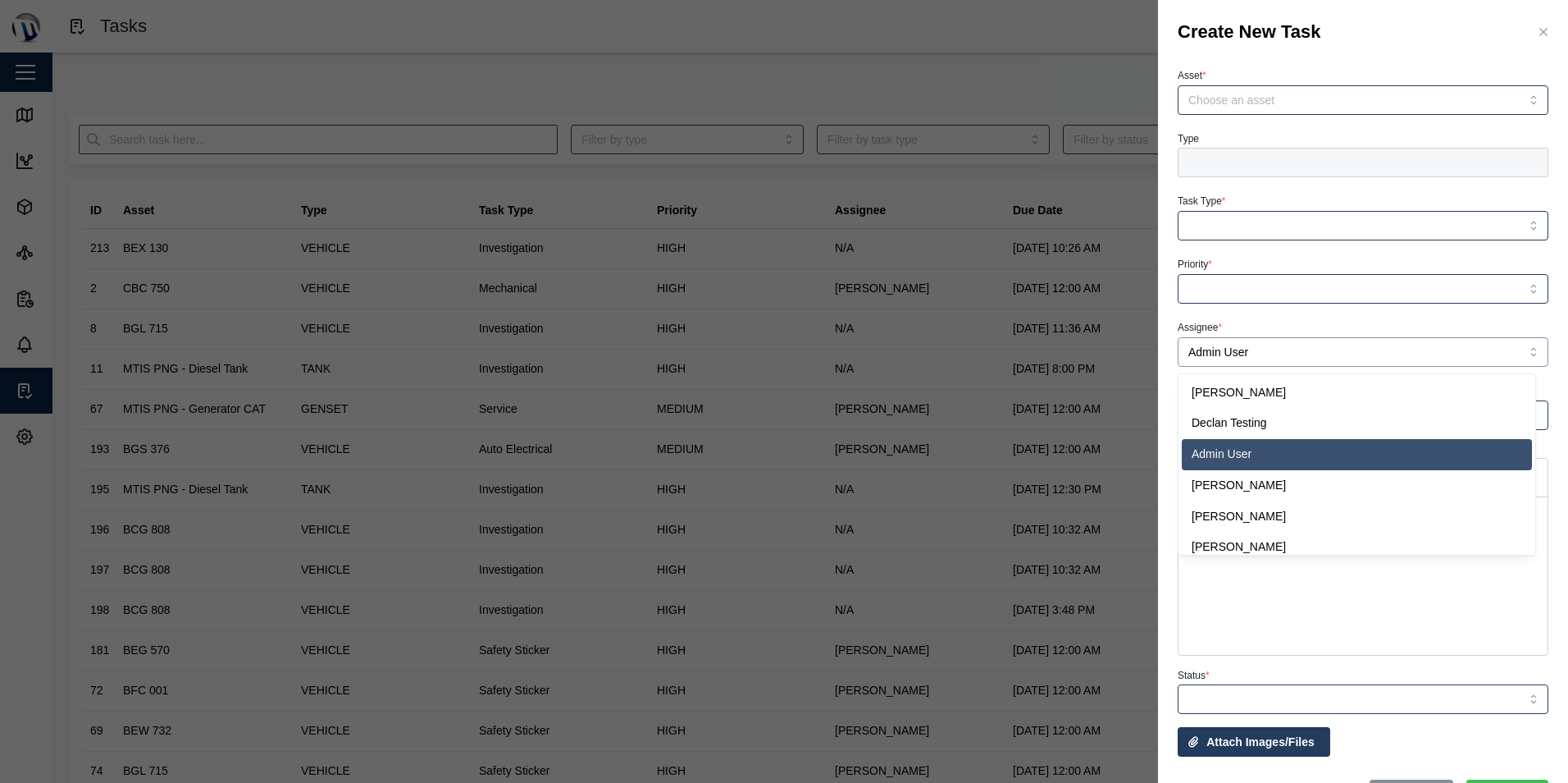
click at [1345, 363] on input "Admin User" at bounding box center [1364, 351] width 371 height 30
type input "[PERSON_NAME]"
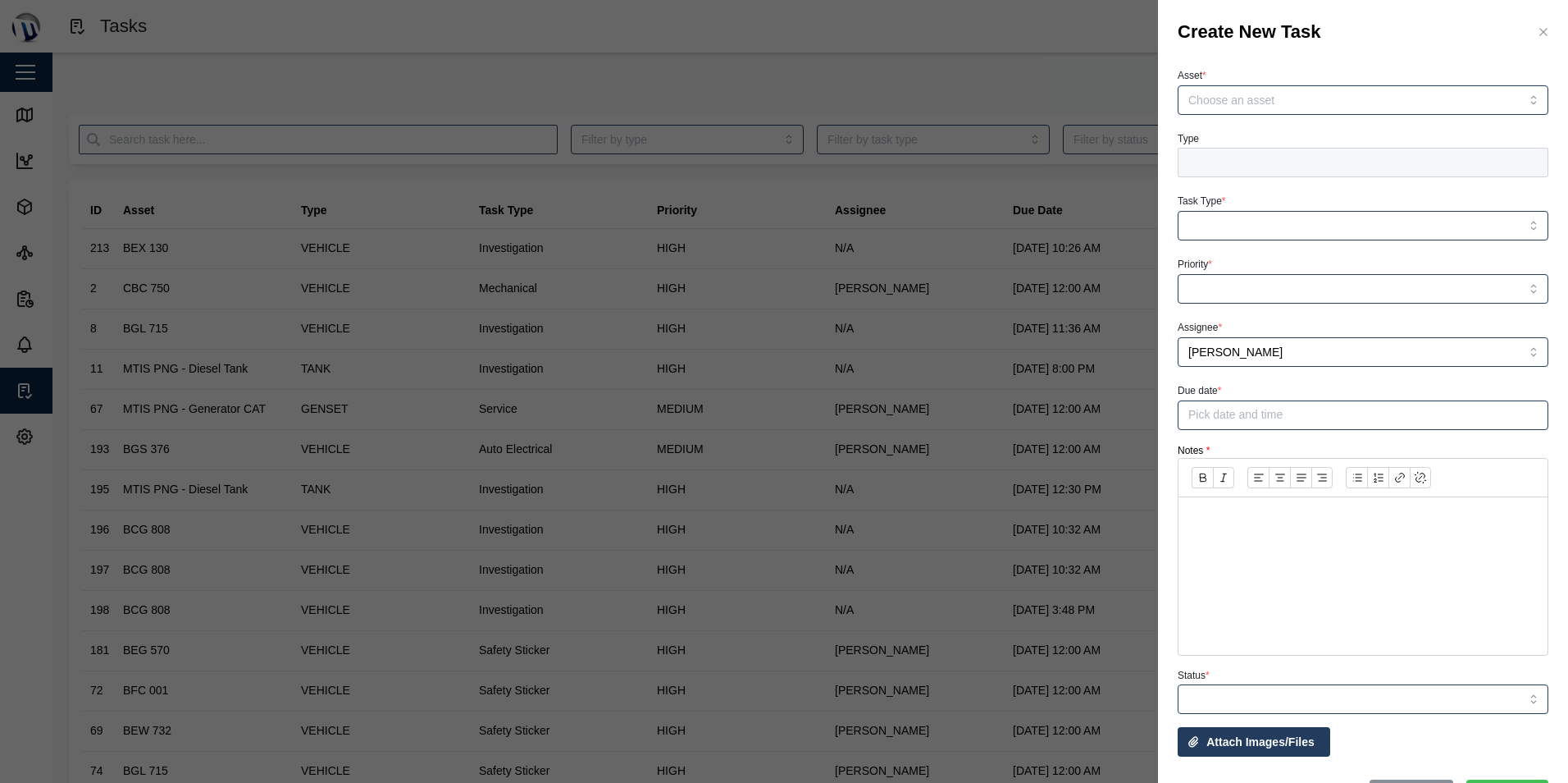
click at [1537, 27] on icon "button" at bounding box center [1543, 31] width 13 height 13
